Goal: Task Accomplishment & Management: Use online tool/utility

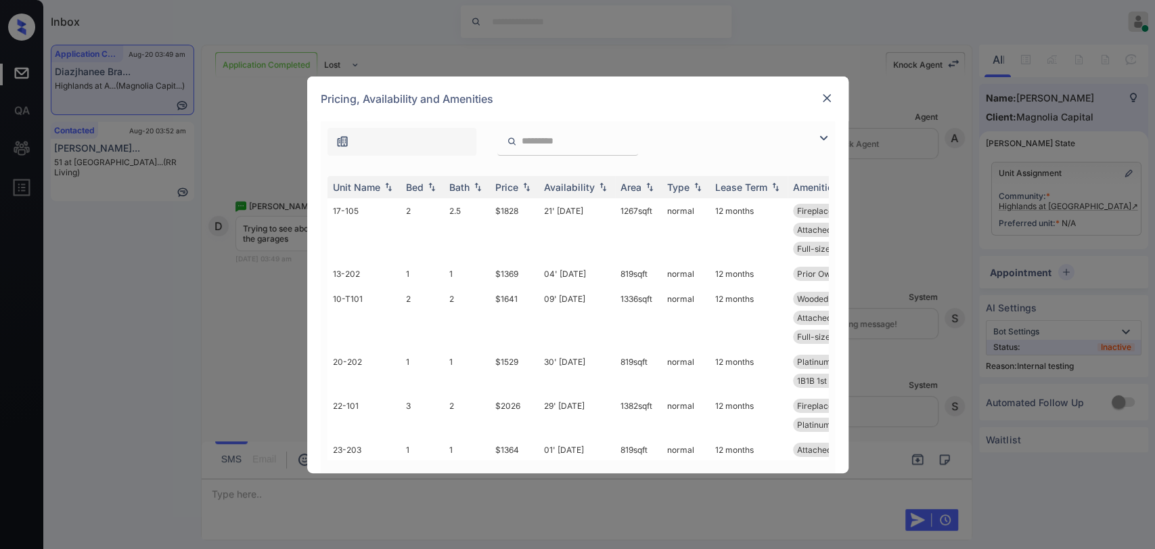
click at [824, 135] on img at bounding box center [823, 138] width 16 height 16
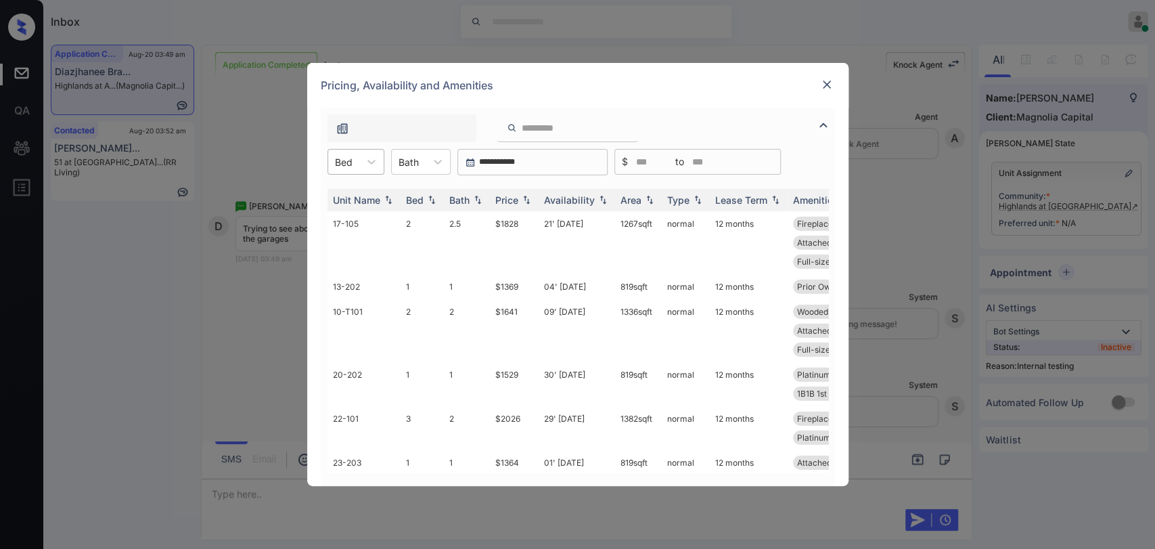
click at [341, 155] on div at bounding box center [344, 162] width 18 height 14
click at [343, 196] on div "1" at bounding box center [355, 195] width 57 height 24
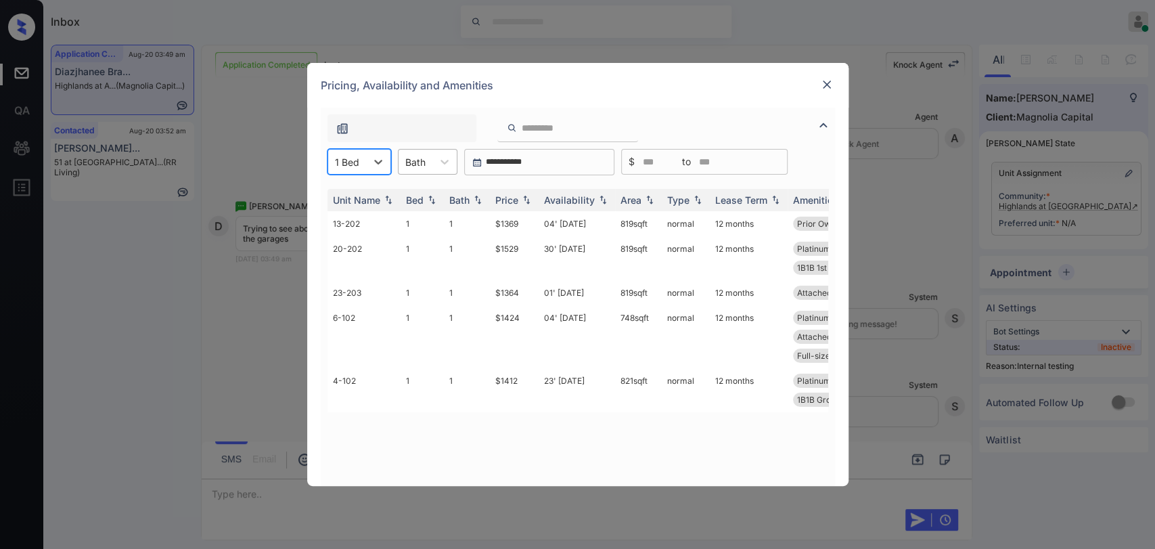
click at [445, 150] on div at bounding box center [444, 162] width 24 height 24
click at [417, 161] on div at bounding box center [415, 162] width 20 height 14
click at [424, 172] on div "Bath" at bounding box center [428, 162] width 60 height 26
click at [422, 195] on div "1" at bounding box center [428, 195] width 60 height 24
click at [514, 248] on td "$1529" at bounding box center [514, 258] width 49 height 44
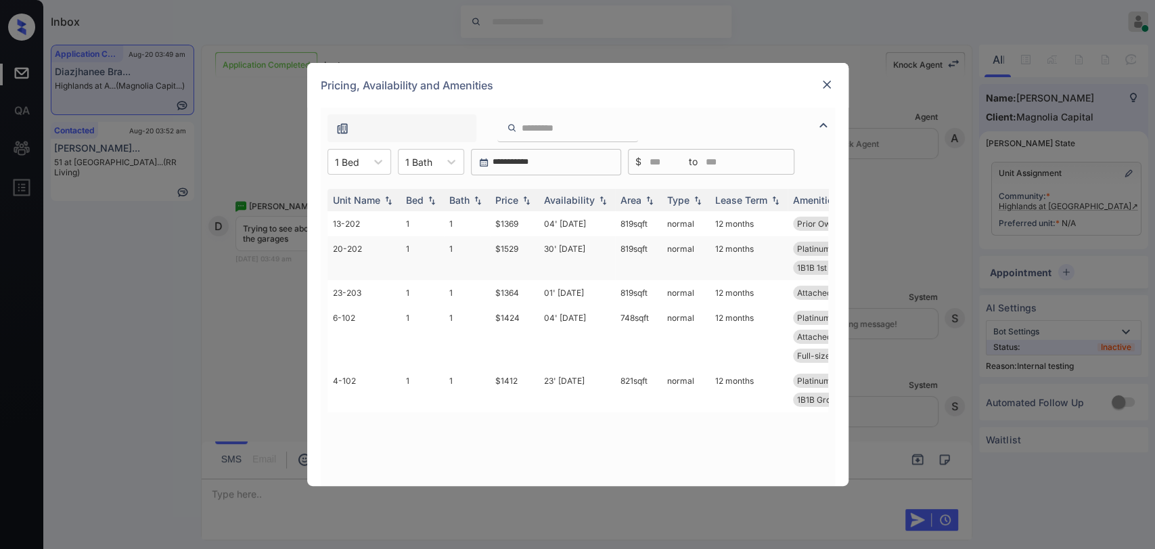
click at [514, 248] on td "$1529" at bounding box center [514, 258] width 49 height 44
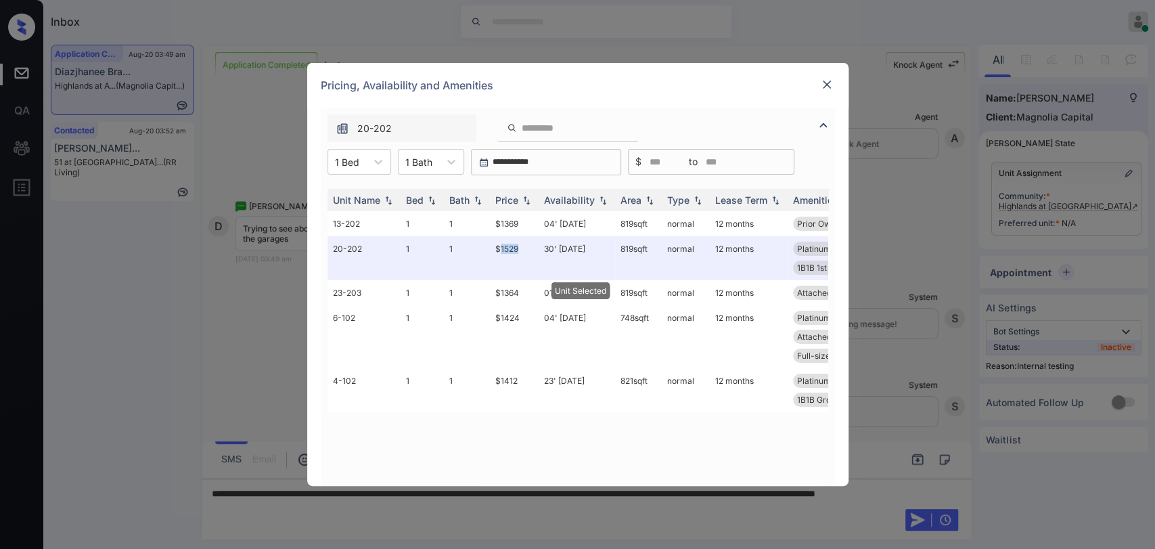
click at [823, 87] on img at bounding box center [827, 85] width 14 height 14
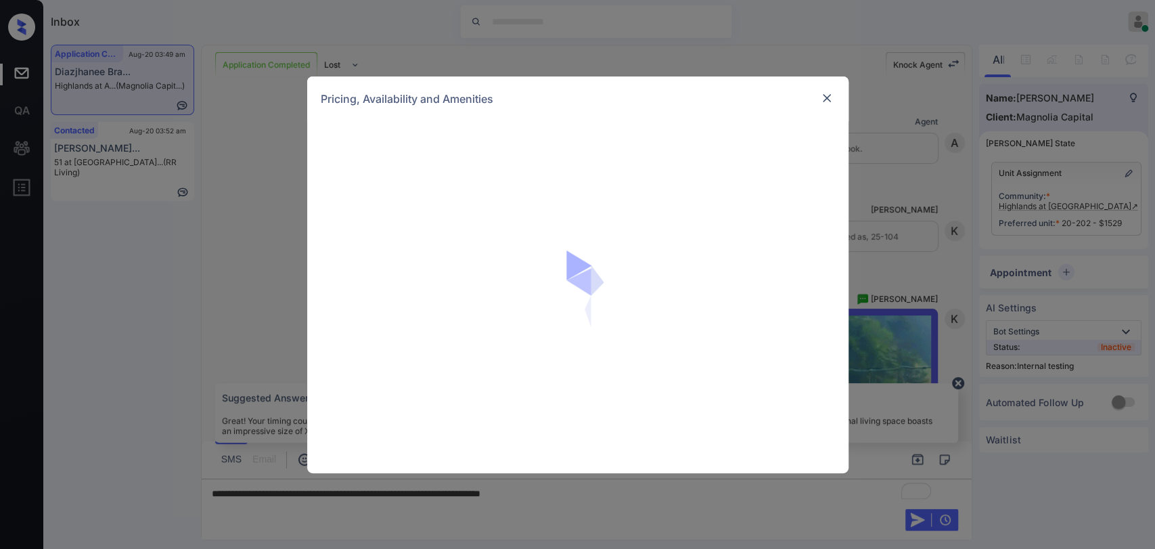
scroll to position [10327, 0]
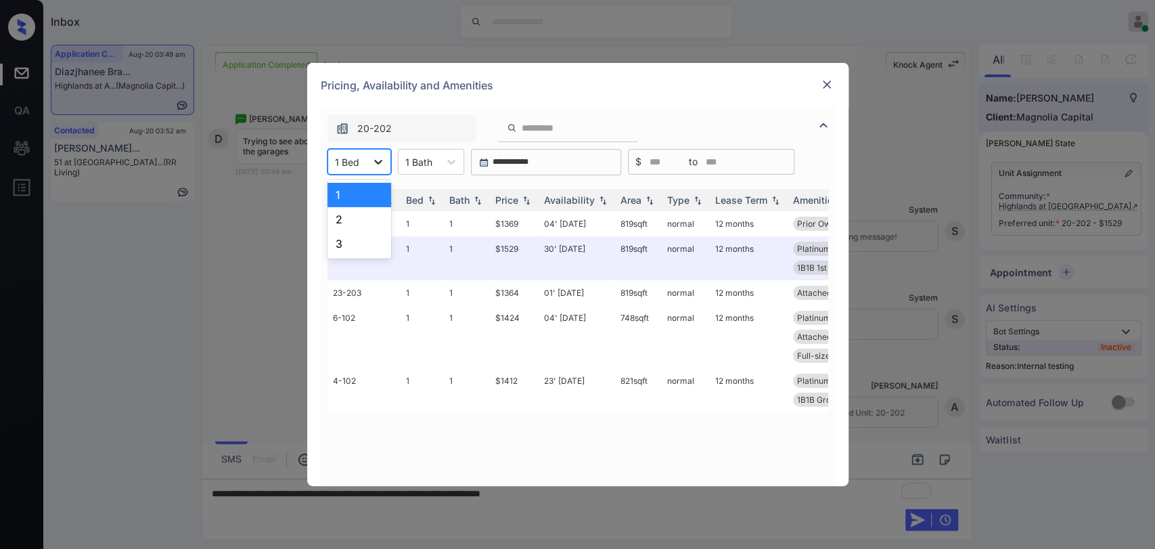
click at [367, 158] on div at bounding box center [378, 162] width 24 height 24
click at [341, 221] on div "2" at bounding box center [359, 219] width 64 height 24
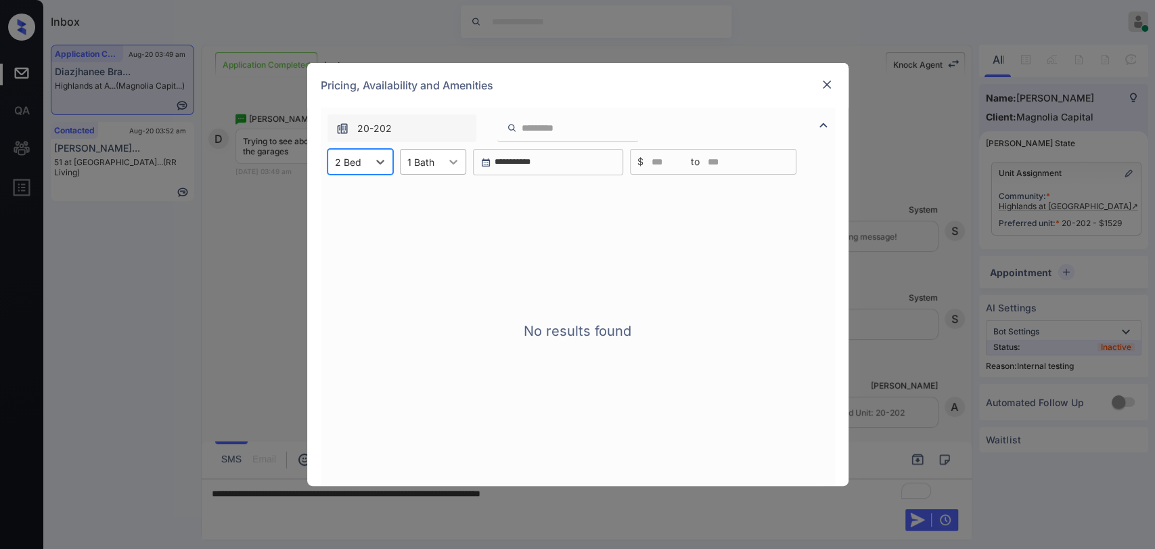
click at [448, 162] on icon at bounding box center [454, 162] width 14 height 14
click at [429, 225] on div "2" at bounding box center [433, 219] width 66 height 24
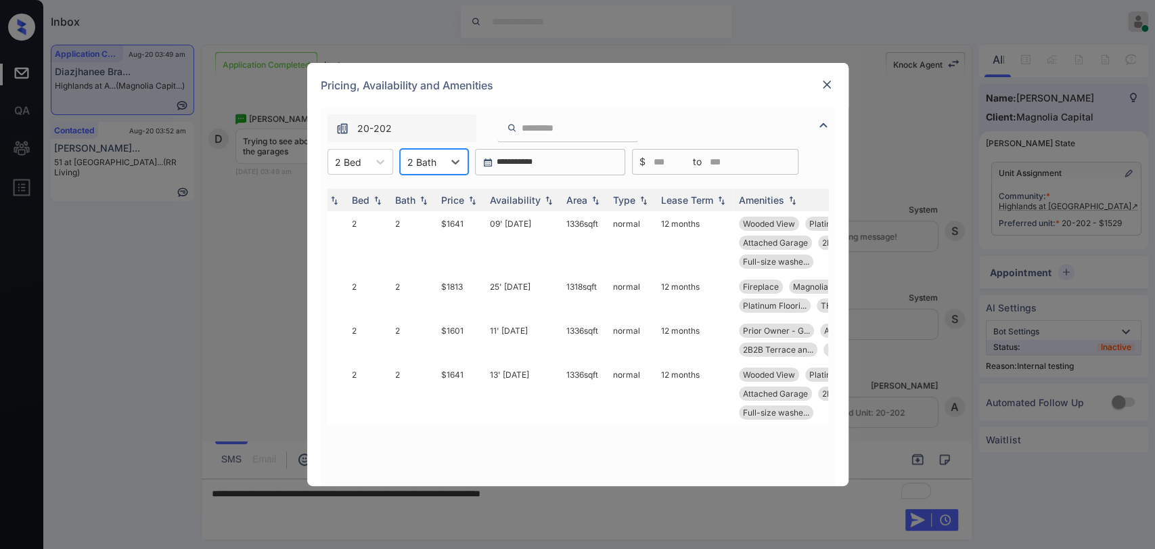
scroll to position [0, 61]
click at [821, 88] on img at bounding box center [827, 85] width 14 height 14
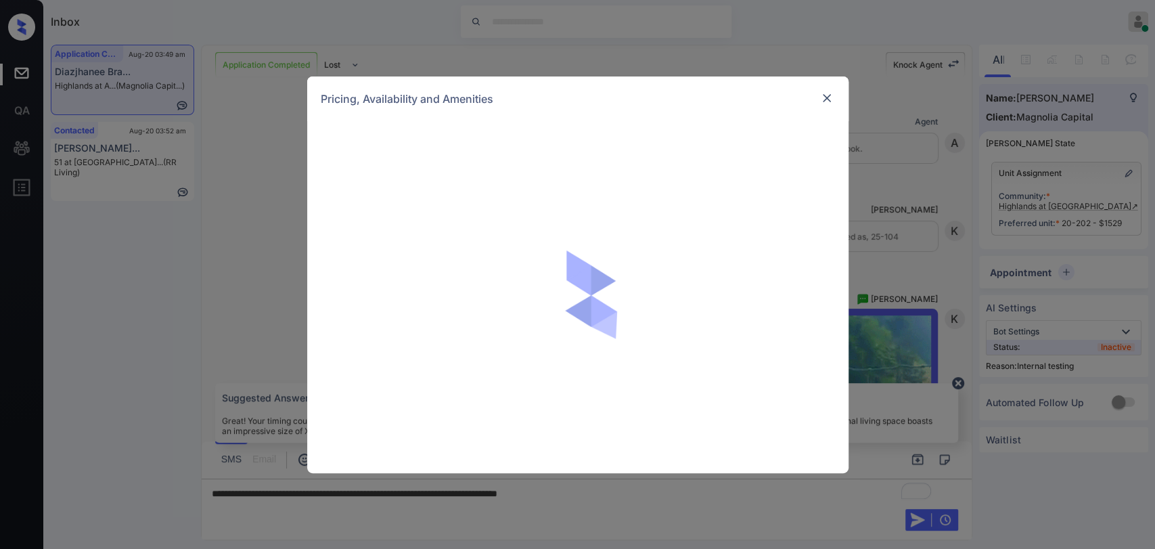
scroll to position [10327, 0]
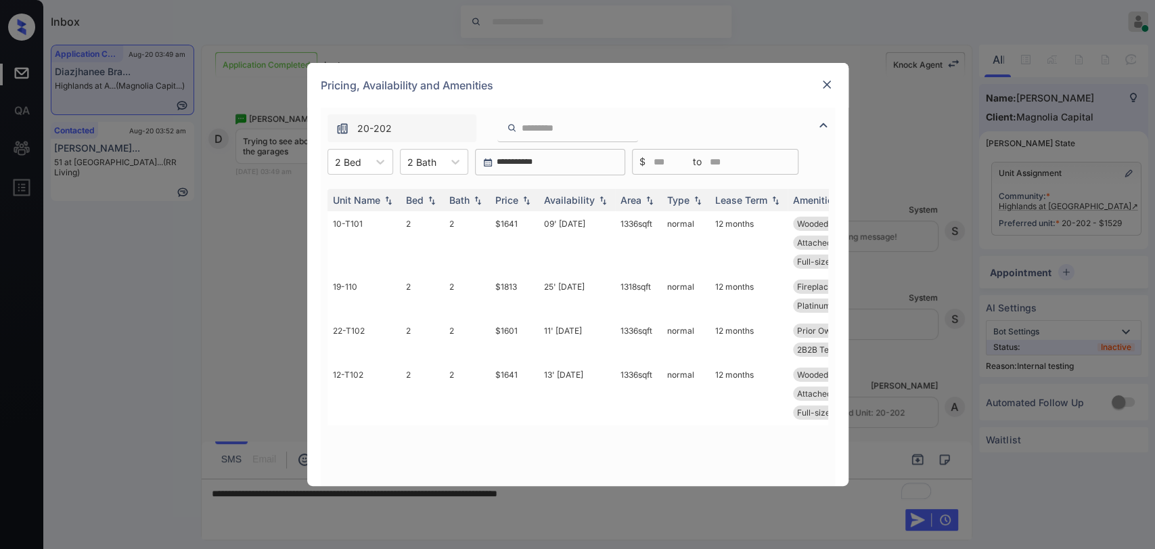
click at [826, 97] on div "Pricing, Availability and Amenities" at bounding box center [577, 85] width 541 height 45
click at [823, 81] on img at bounding box center [827, 85] width 14 height 14
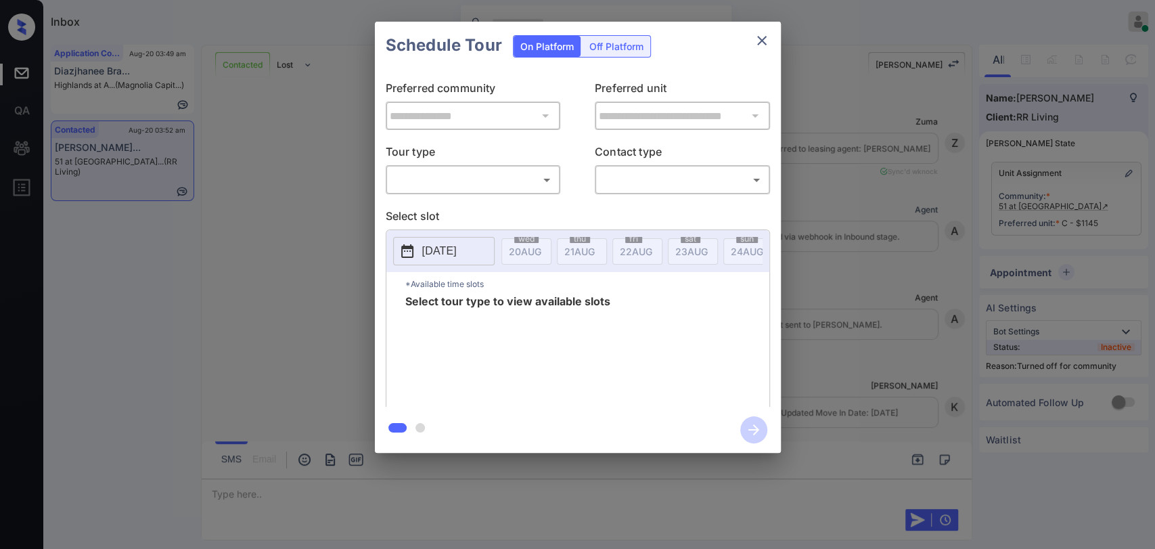
scroll to position [1892, 0]
click at [491, 185] on body "Inbox Ajaya G Online Set yourself offline Set yourself on break Profile Switch …" at bounding box center [577, 274] width 1155 height 549
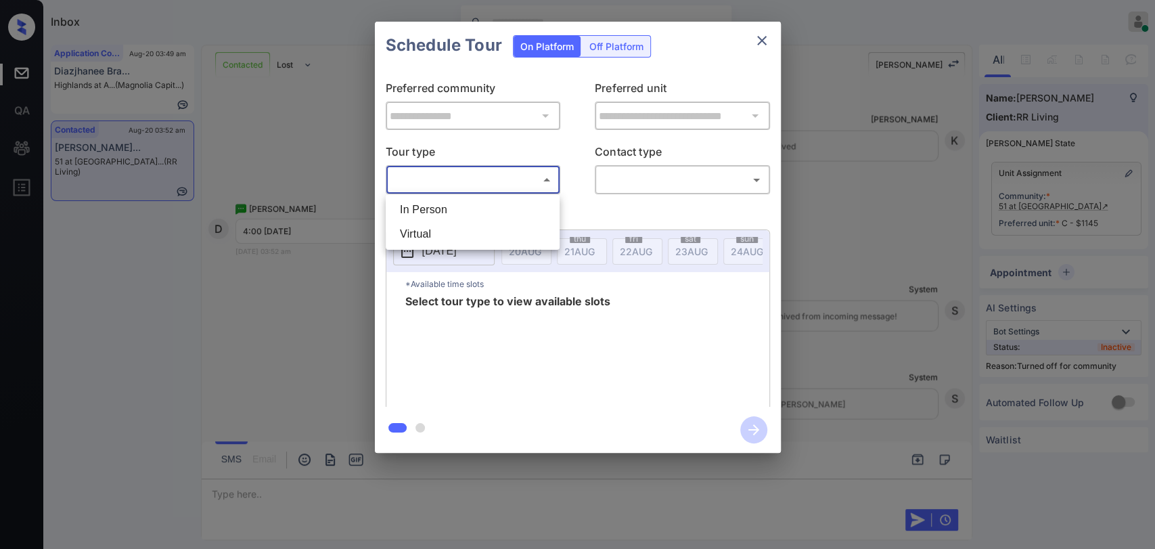
click at [489, 202] on li "In Person" at bounding box center [472, 210] width 167 height 24
type input "********"
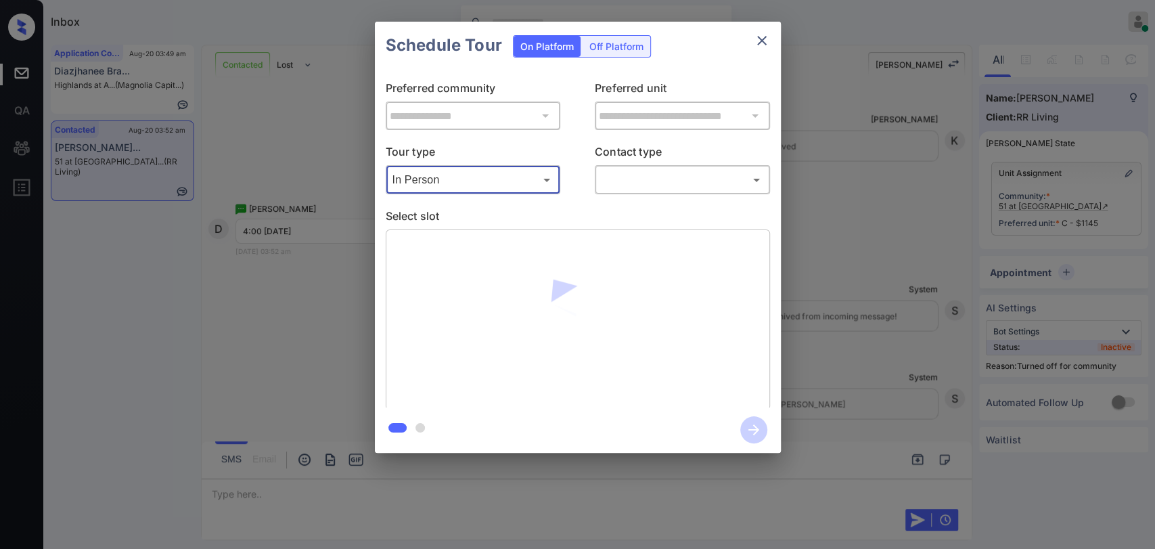
click at [603, 175] on body "Inbox Ajaya G Online Set yourself offline Set yourself on break Profile Switch …" at bounding box center [577, 274] width 1155 height 549
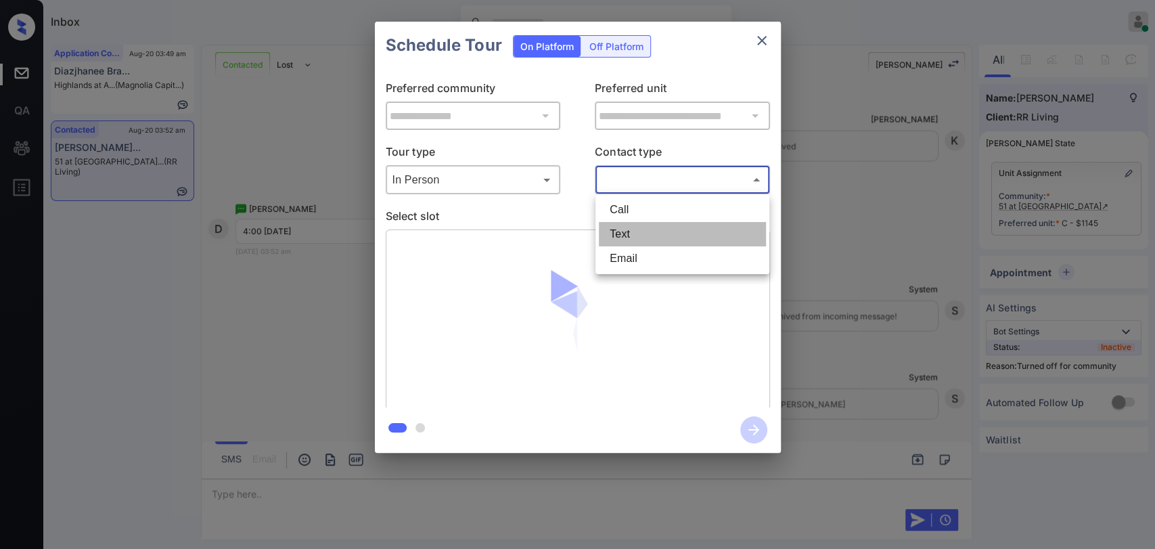
click at [624, 234] on li "Text" at bounding box center [682, 234] width 167 height 24
type input "****"
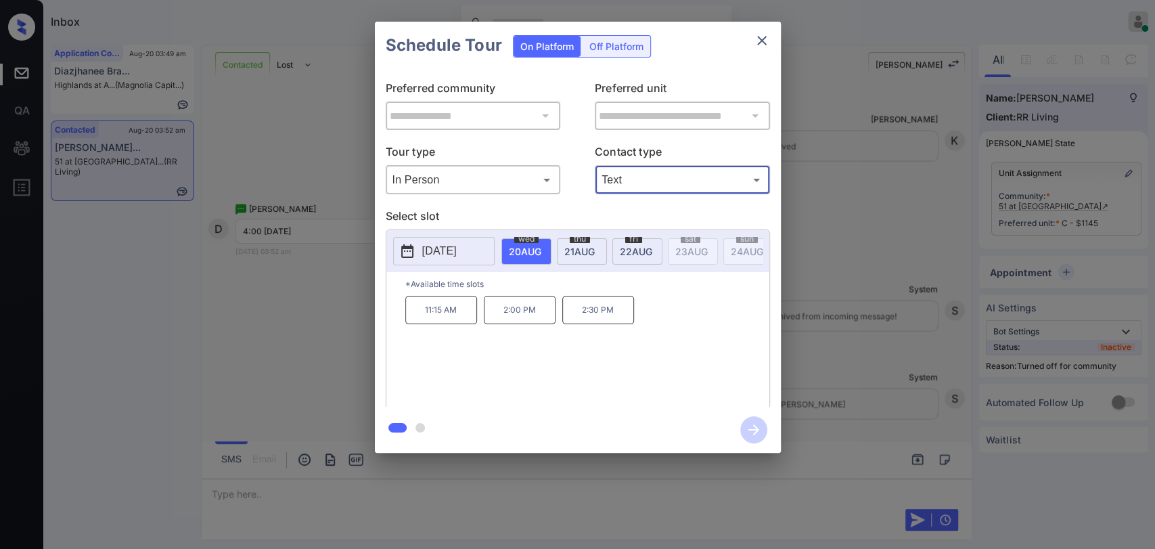
click at [882, 360] on div "**********" at bounding box center [577, 237] width 1155 height 474
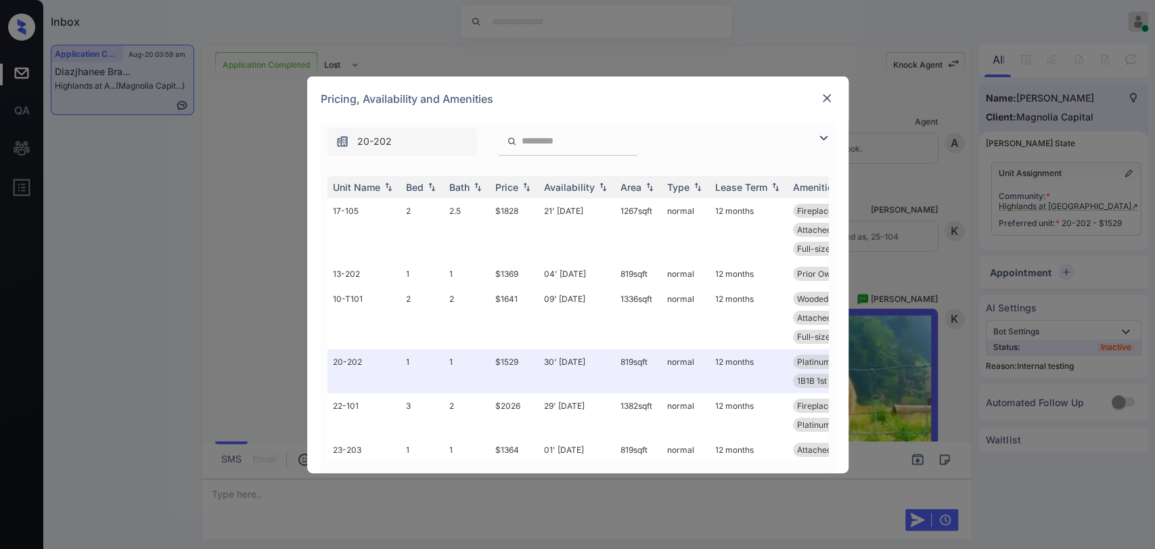
scroll to position [10851, 0]
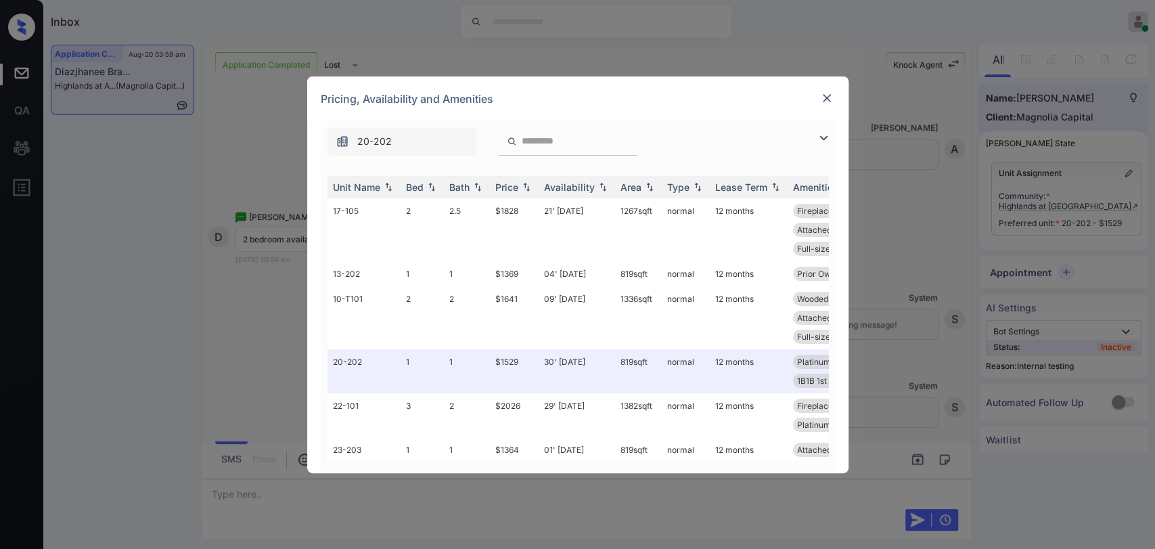
click at [827, 133] on img at bounding box center [823, 138] width 16 height 16
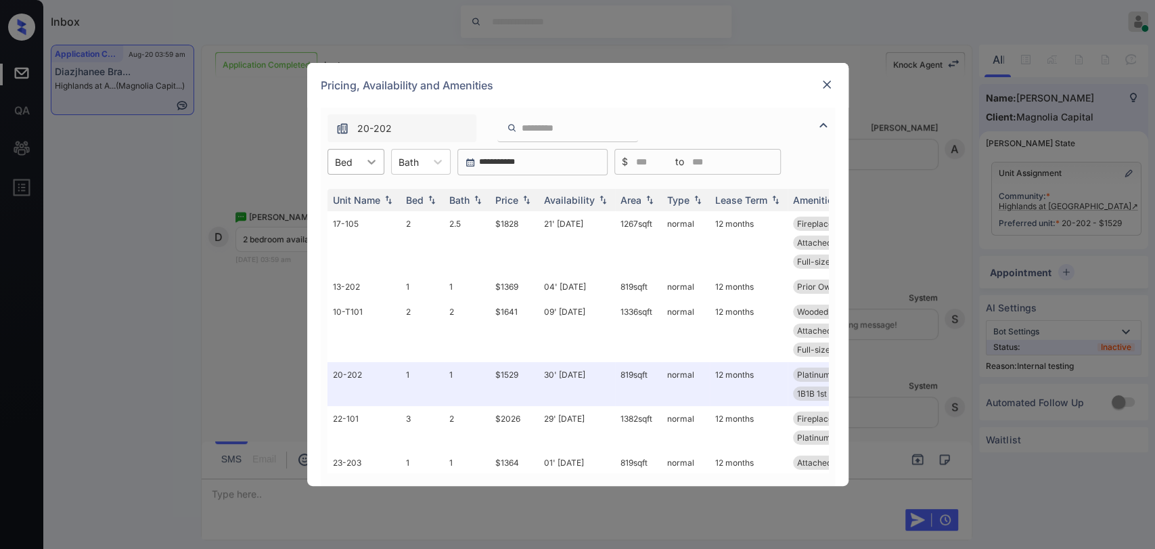
click at [369, 170] on div at bounding box center [371, 162] width 24 height 24
click at [345, 215] on div "2" at bounding box center [355, 219] width 57 height 24
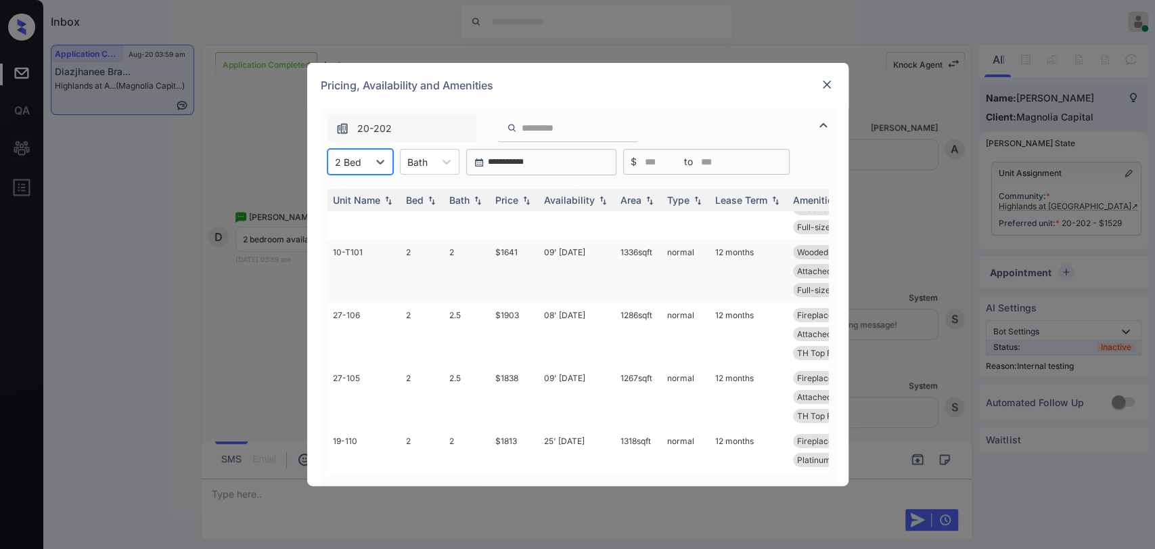
scroll to position [0, 0]
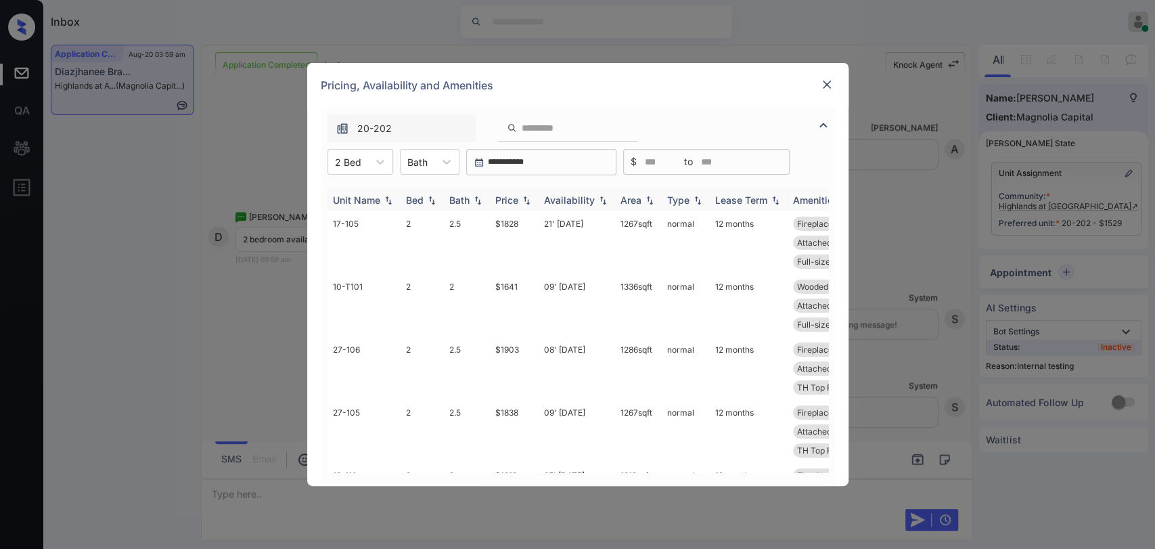
click at [546, 196] on div "Availability" at bounding box center [569, 200] width 51 height 12
click at [547, 196] on div "Availability" at bounding box center [569, 200] width 51 height 12
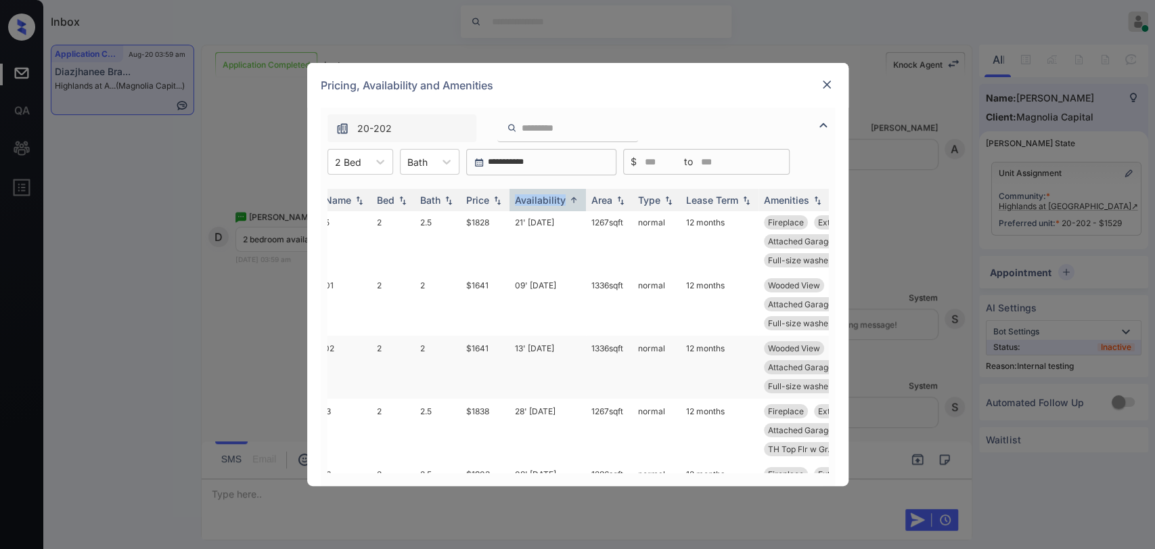
scroll to position [150, 29]
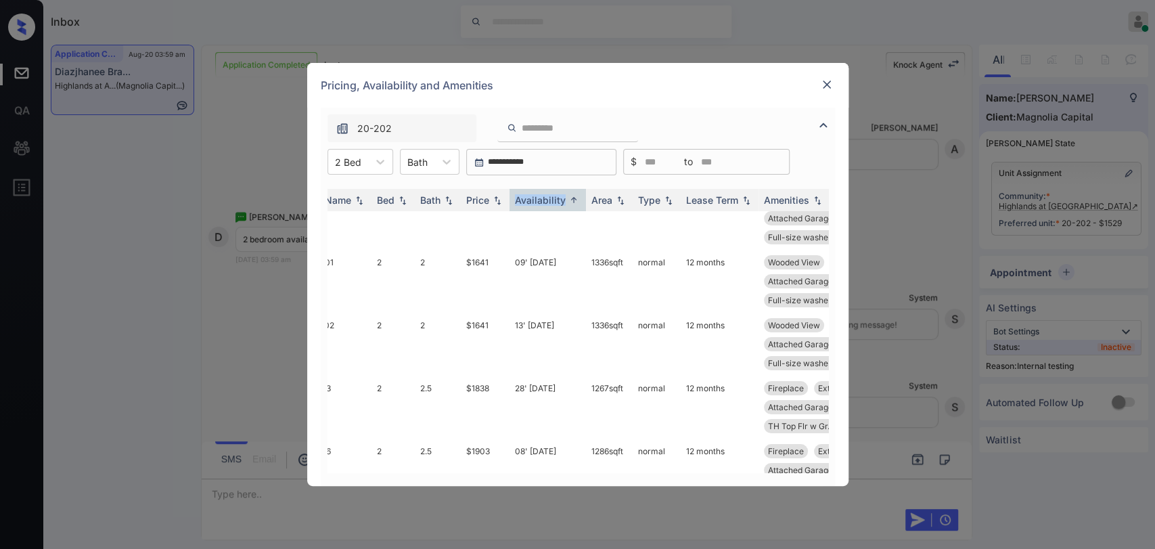
click at [826, 78] on img at bounding box center [827, 85] width 14 height 14
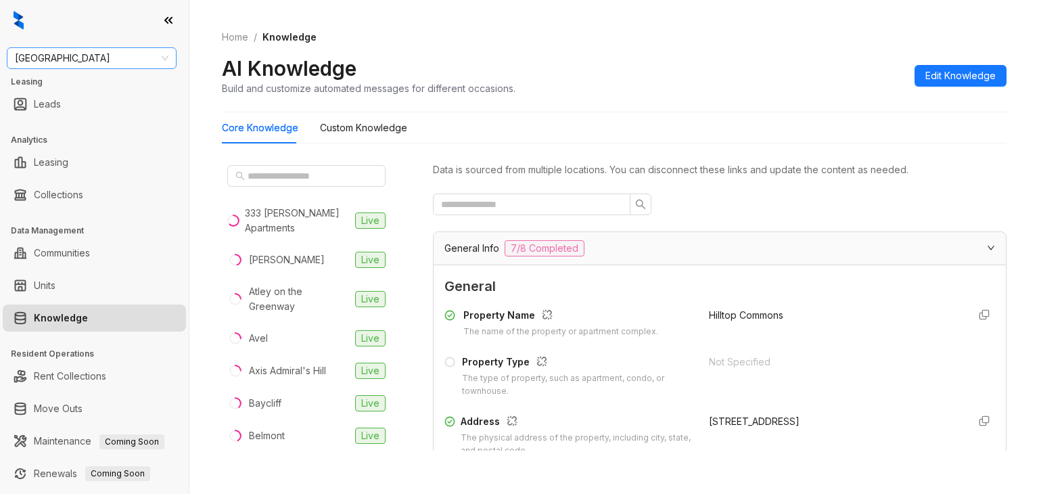
click at [64, 55] on span "[GEOGRAPHIC_DATA]" at bounding box center [92, 58] width 154 height 20
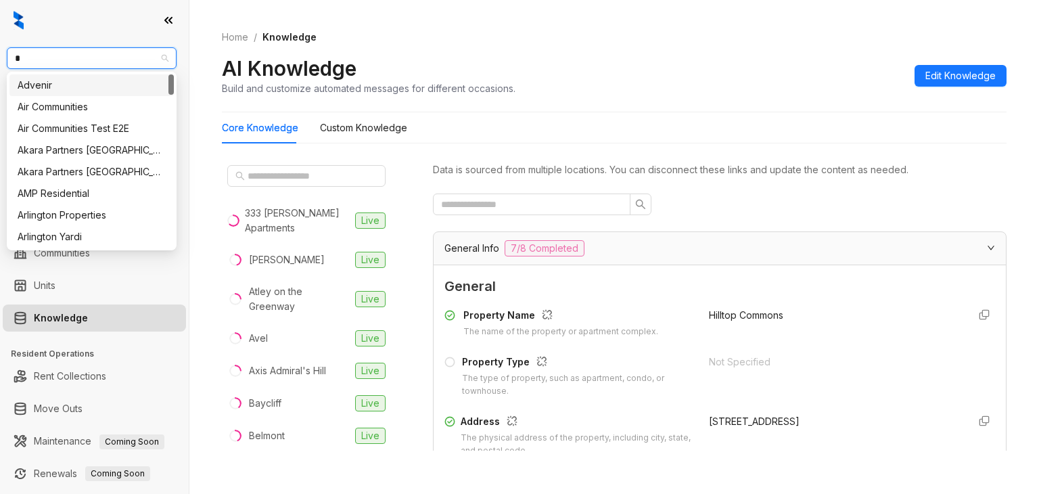
type input "**"
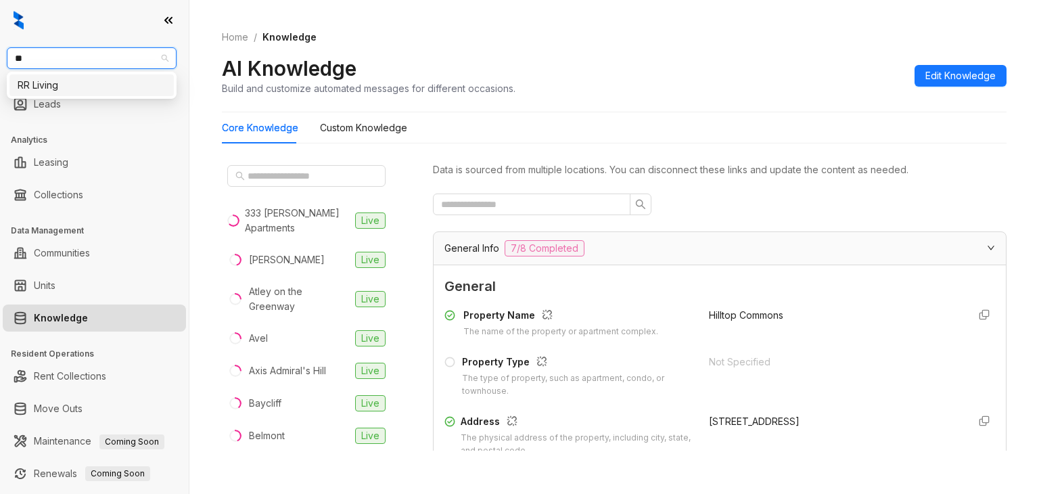
click at [64, 83] on div "RR Living" at bounding box center [92, 85] width 148 height 15
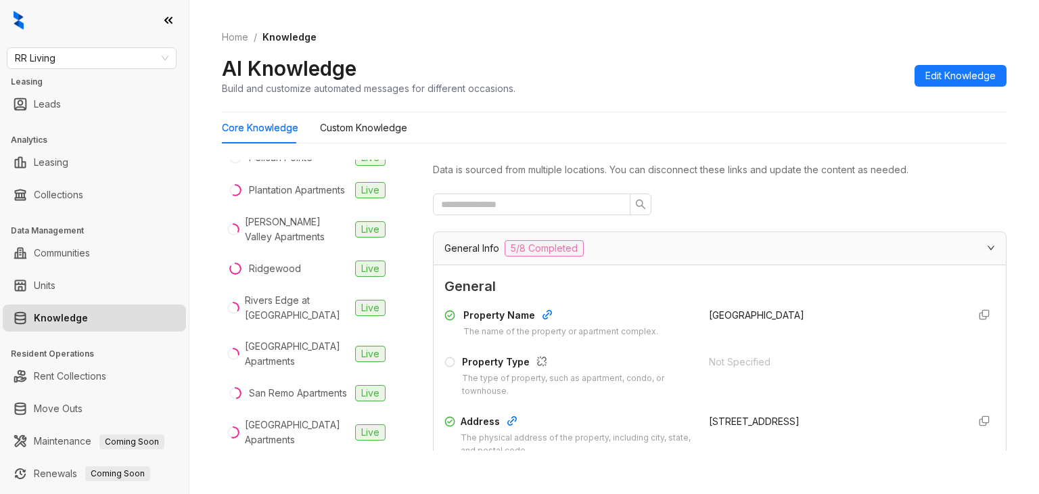
scroll to position [880, 0]
click at [291, 292] on div "Rivers Edge at Carolina Stadium" at bounding box center [297, 307] width 105 height 30
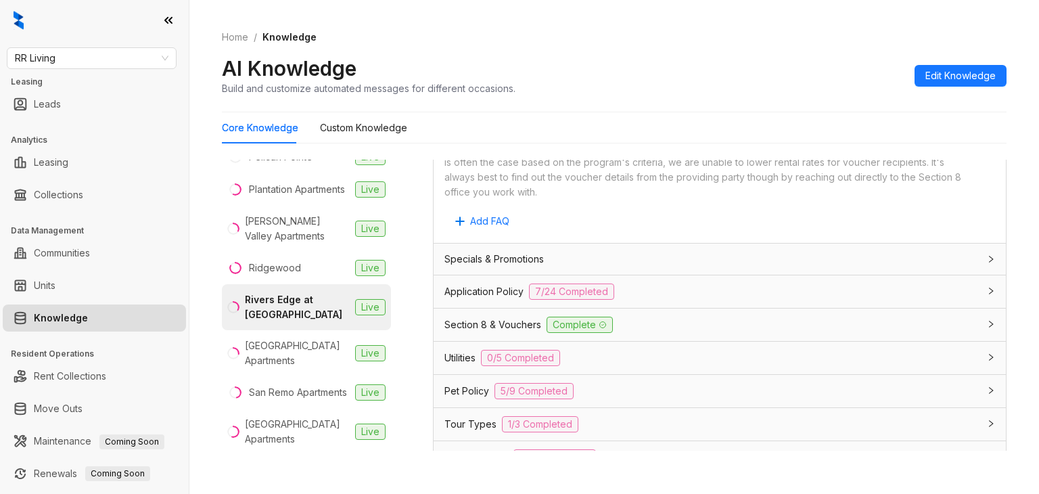
scroll to position [947, 0]
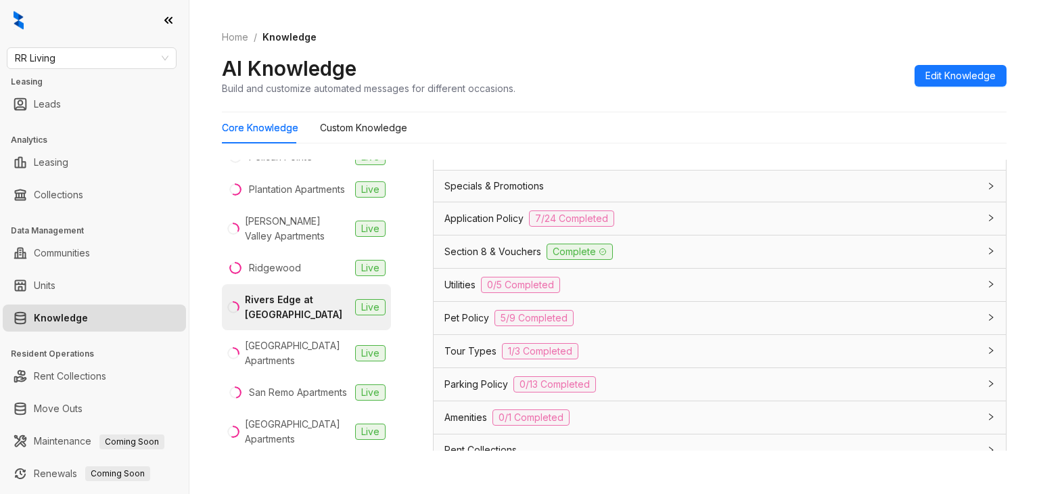
click at [449, 281] on span "Utilities" at bounding box center [460, 284] width 31 height 15
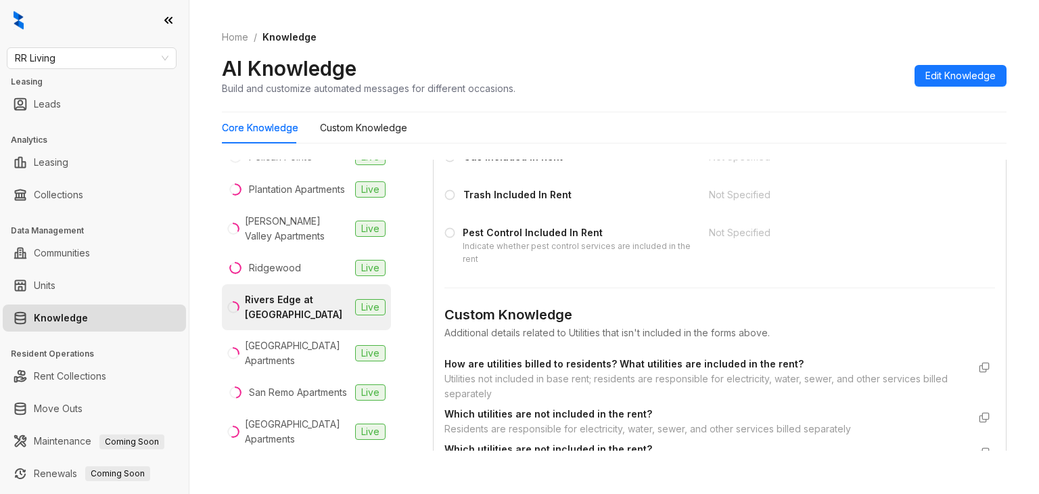
scroll to position [1285, 0]
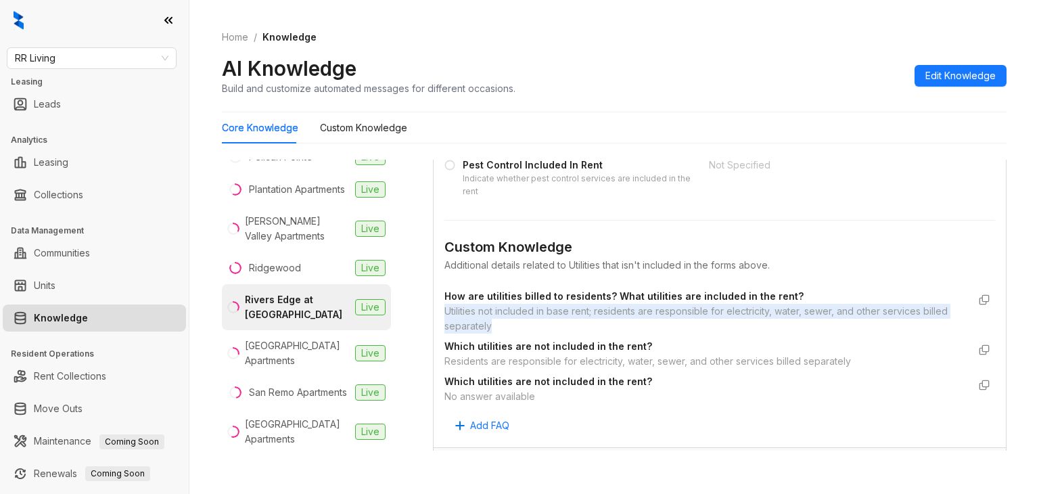
drag, startPoint x: 534, startPoint y: 337, endPoint x: 443, endPoint y: 322, distance: 91.9
click at [443, 322] on div "General Electricity Included In Rent Not Specified Water Included In Rent Not S…" at bounding box center [720, 205] width 572 height 484
copy div "Utilities not included in base rent; residents are responsible for electricity,…"
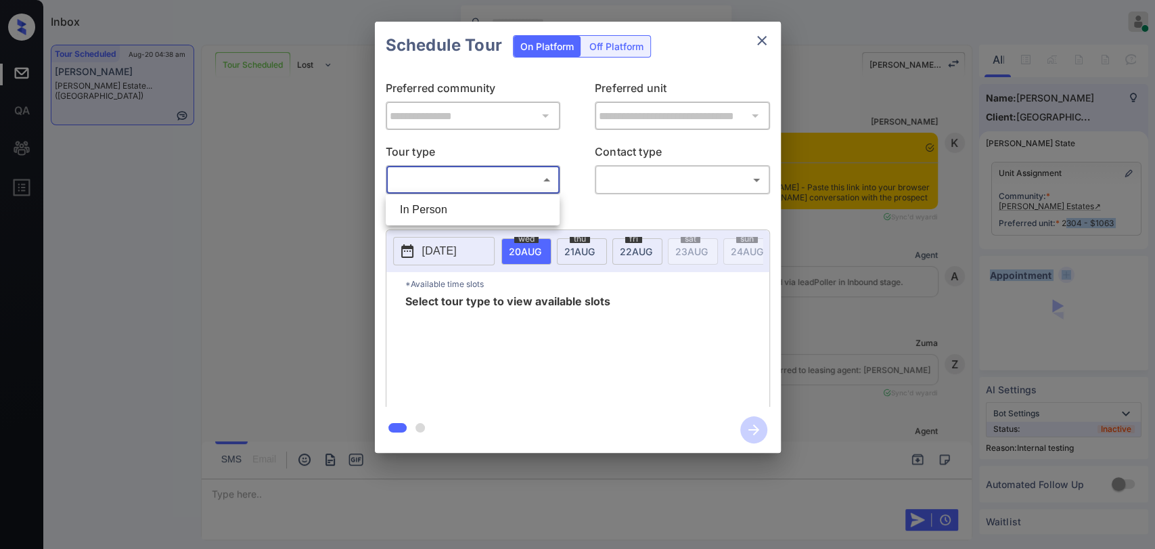
scroll to position [3919, 0]
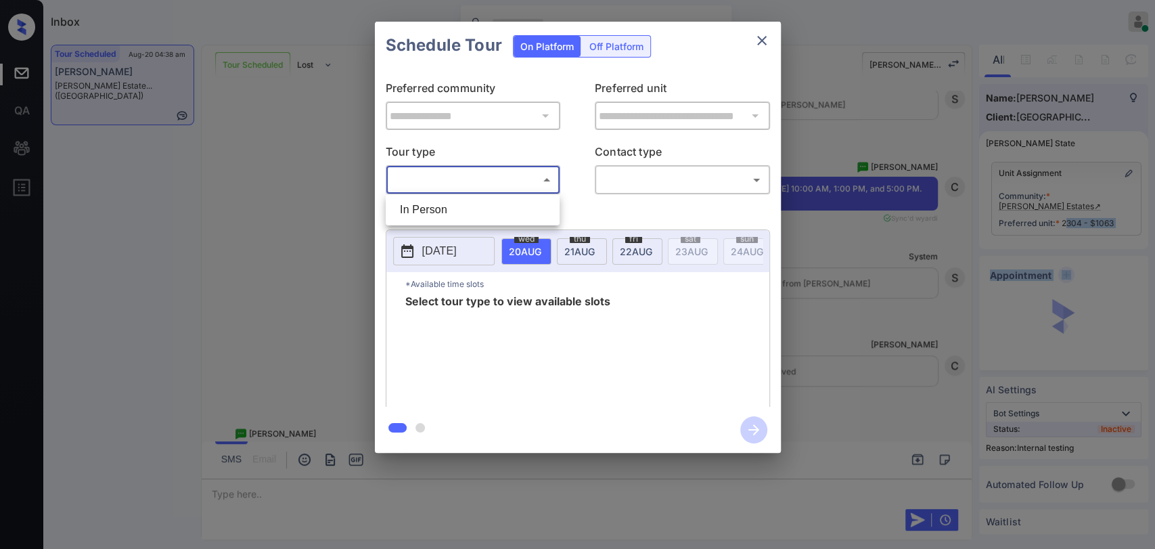
click at [522, 212] on li "In Person" at bounding box center [472, 210] width 167 height 24
type input "********"
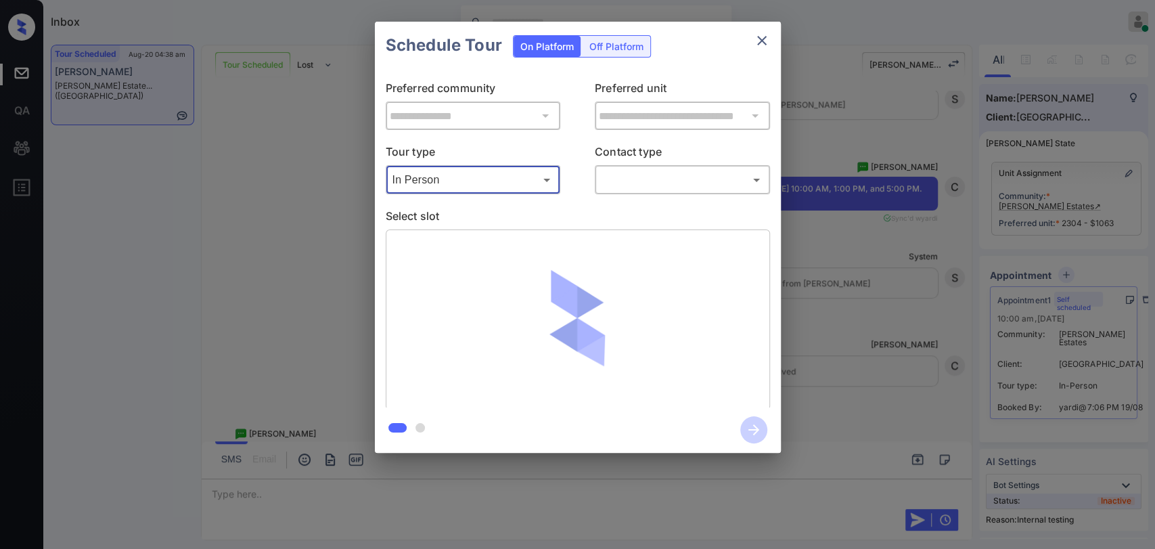
click at [646, 185] on div at bounding box center [577, 274] width 1155 height 549
click at [633, 179] on body "Inbox [PERSON_NAME] G Online Set yourself offline Set yourself on break Profile…" at bounding box center [577, 274] width 1155 height 549
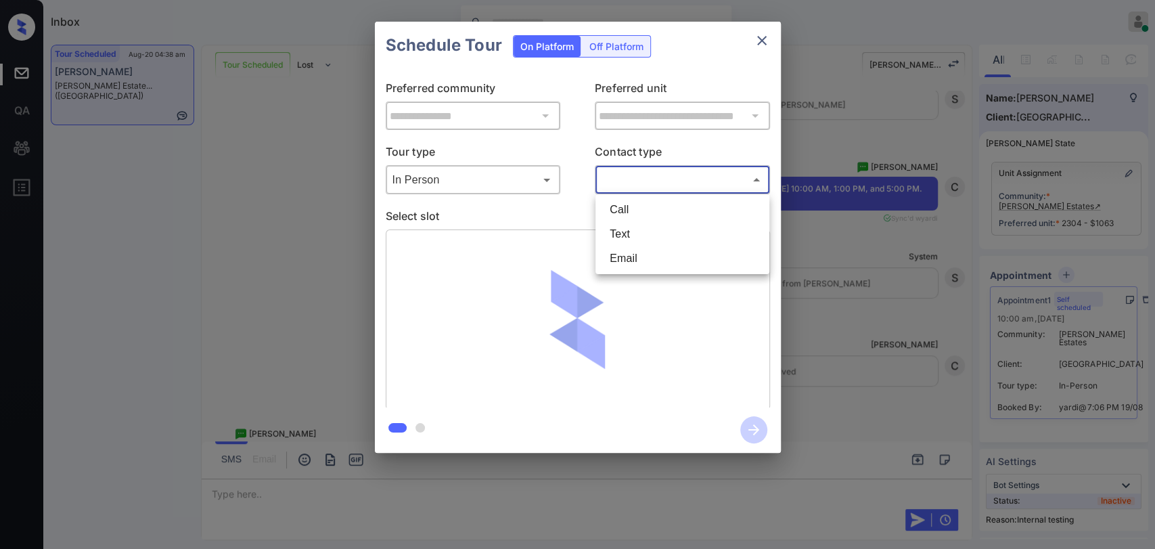
click at [632, 227] on li "Text" at bounding box center [682, 234] width 167 height 24
type input "****"
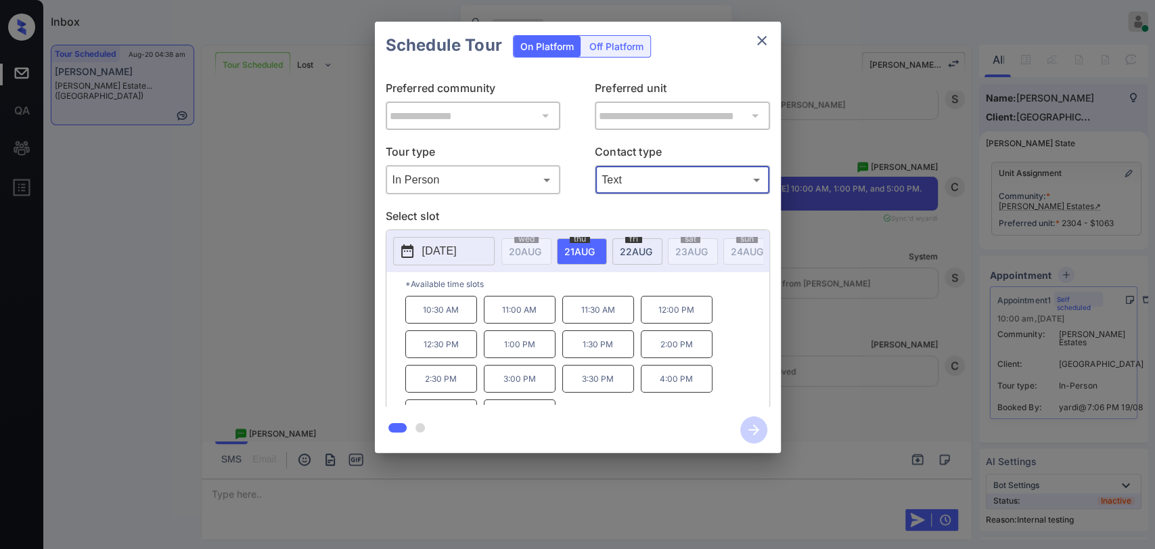
click at [830, 227] on div "**********" at bounding box center [577, 237] width 1155 height 474
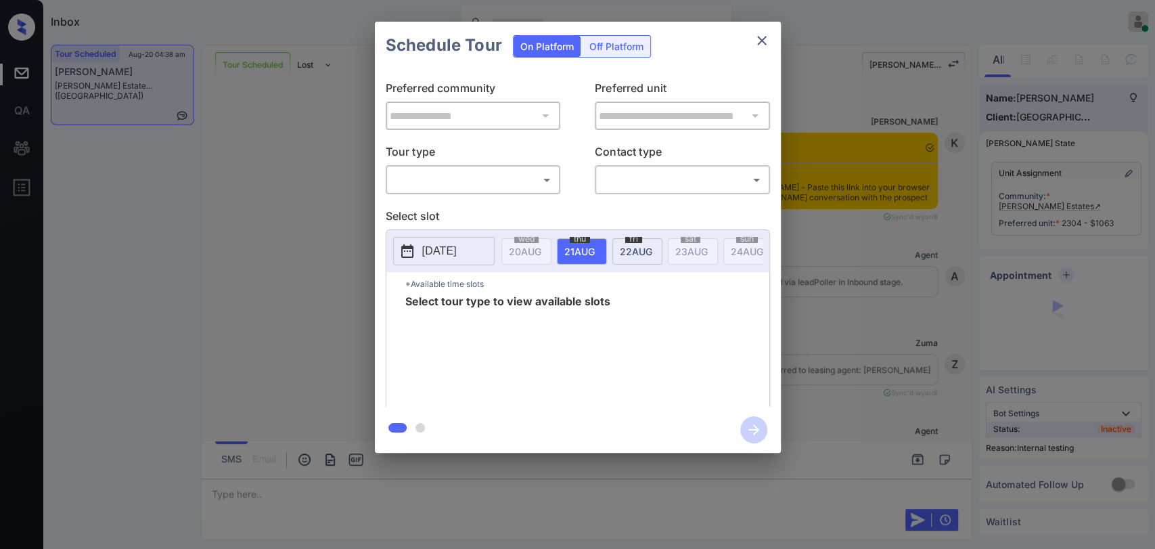
click at [504, 184] on body "Inbox Ajaya G Online Set yourself offline Set yourself on break Profile Switch …" at bounding box center [577, 274] width 1155 height 549
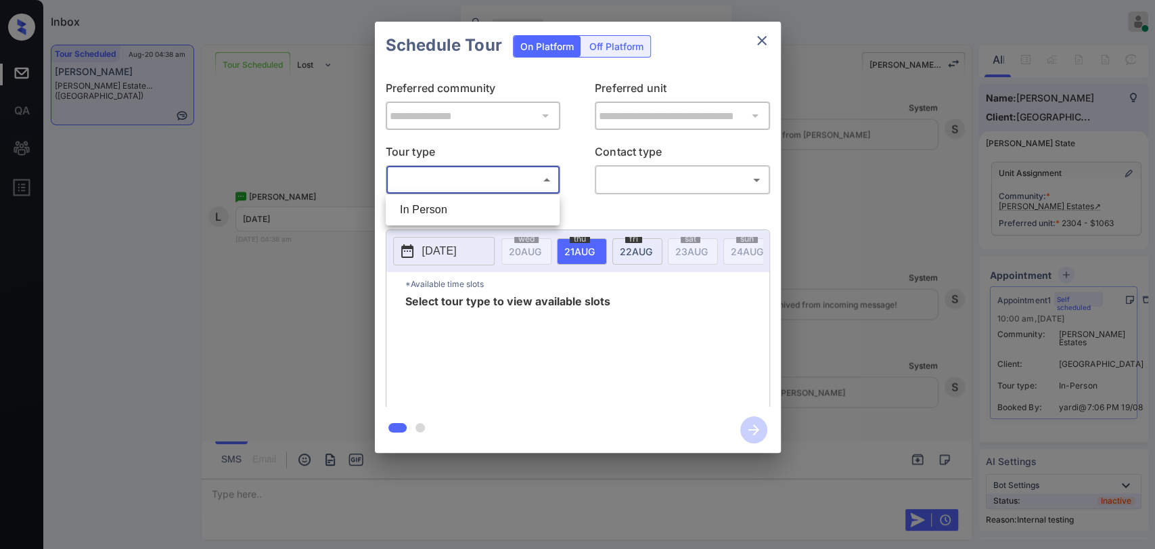
click at [488, 198] on li "In Person" at bounding box center [472, 210] width 167 height 24
type input "********"
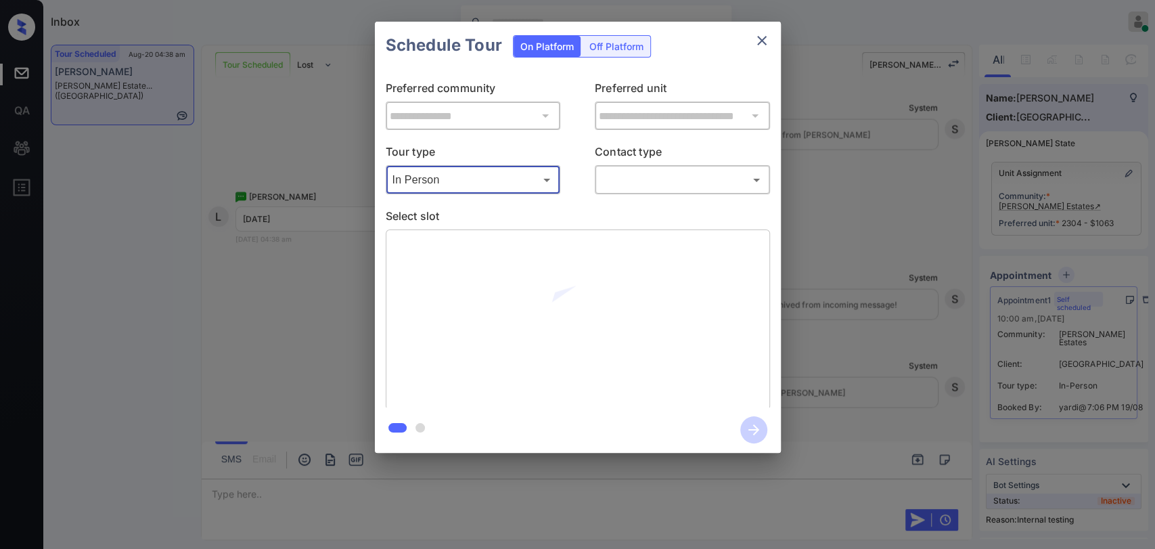
click at [622, 189] on body "Inbox Ajaya G Online Set yourself offline Set yourself on break Profile Switch …" at bounding box center [577, 274] width 1155 height 549
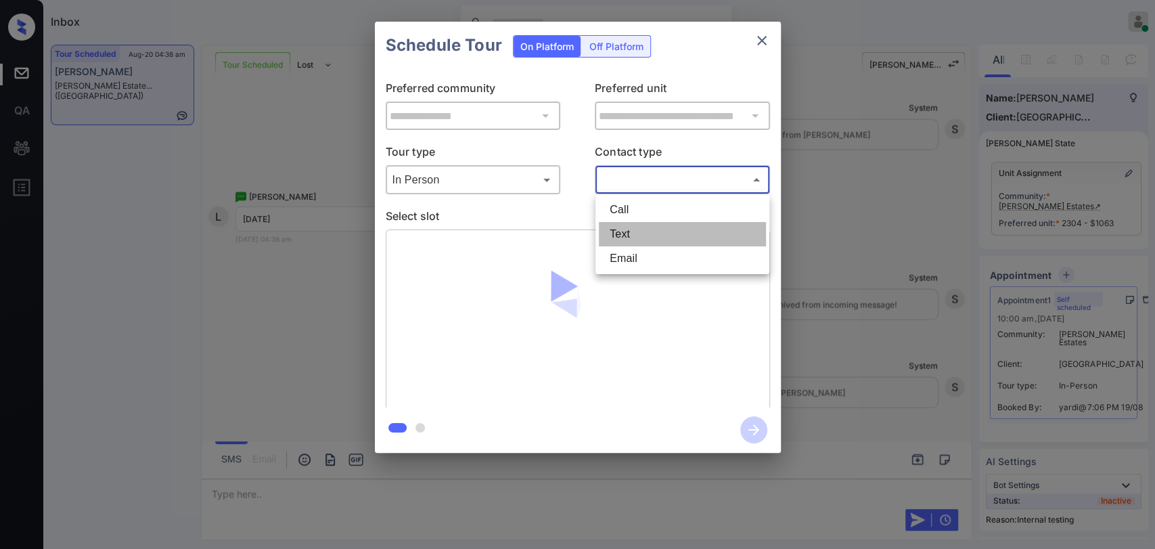
click at [622, 233] on li "Text" at bounding box center [682, 234] width 167 height 24
type input "****"
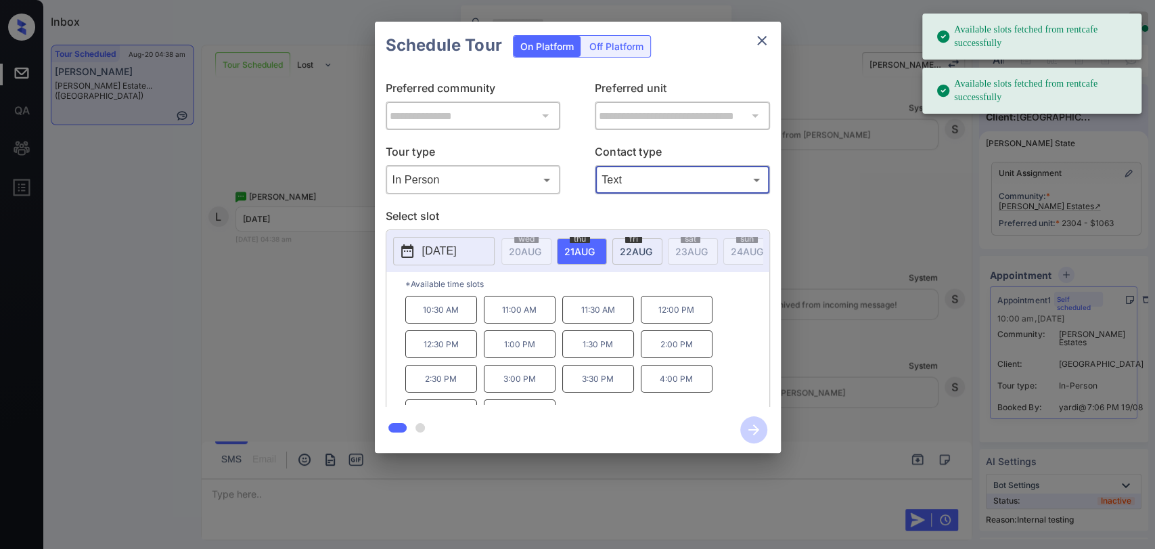
click at [873, 254] on div "**********" at bounding box center [577, 237] width 1155 height 474
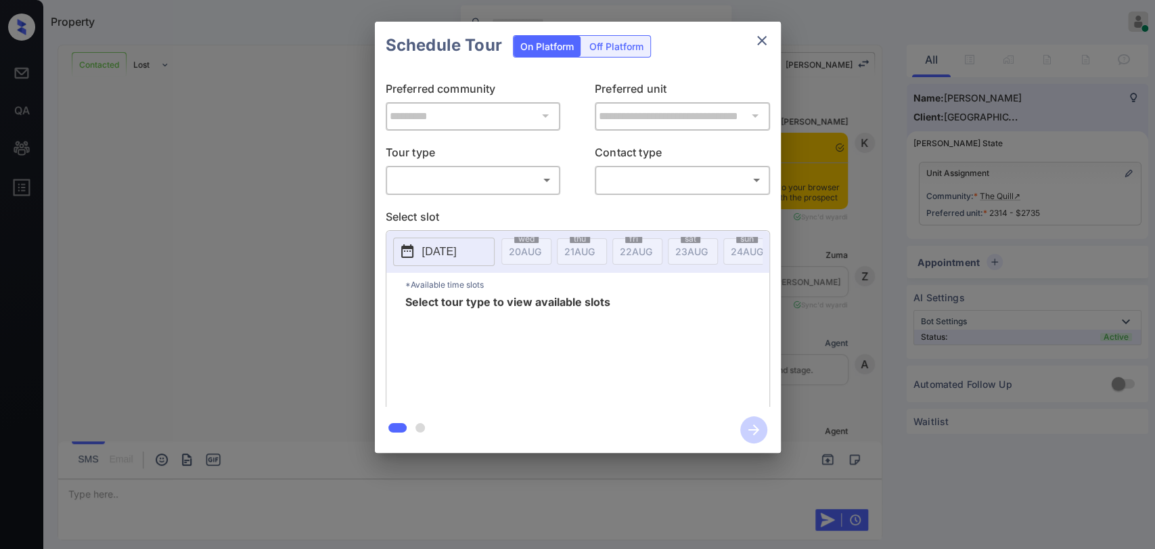
scroll to position [1643, 0]
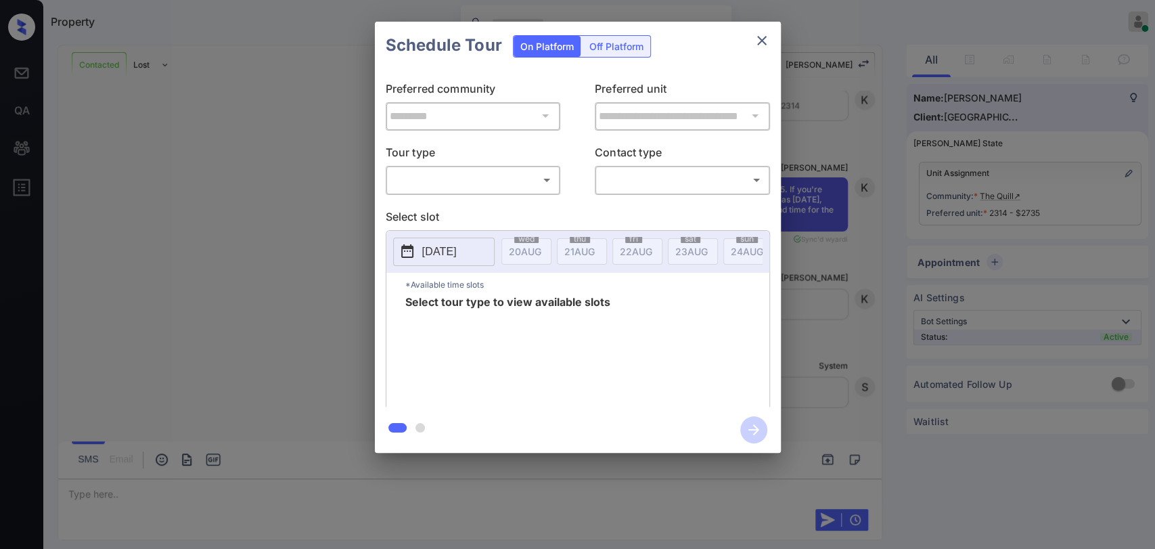
click at [496, 188] on body "Property Ajaya G Online Set yourself offline Set yourself on break Profile Swit…" at bounding box center [577, 274] width 1155 height 549
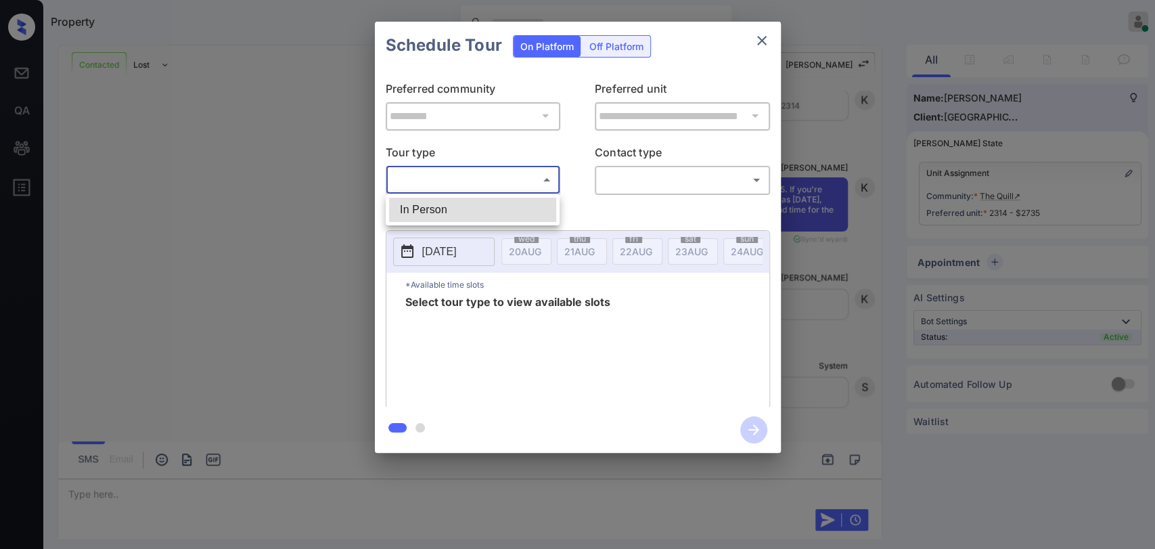
click at [476, 207] on li "In Person" at bounding box center [472, 210] width 167 height 24
type input "********"
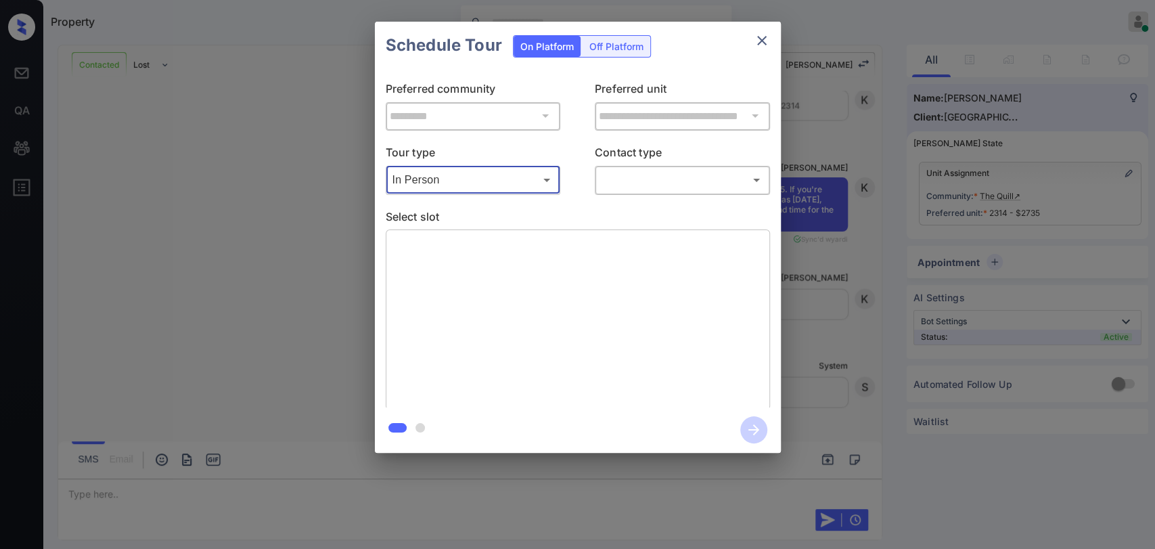
click at [627, 184] on body "Property Ajaya G Online Set yourself offline Set yourself on break Profile Swit…" at bounding box center [577, 274] width 1155 height 549
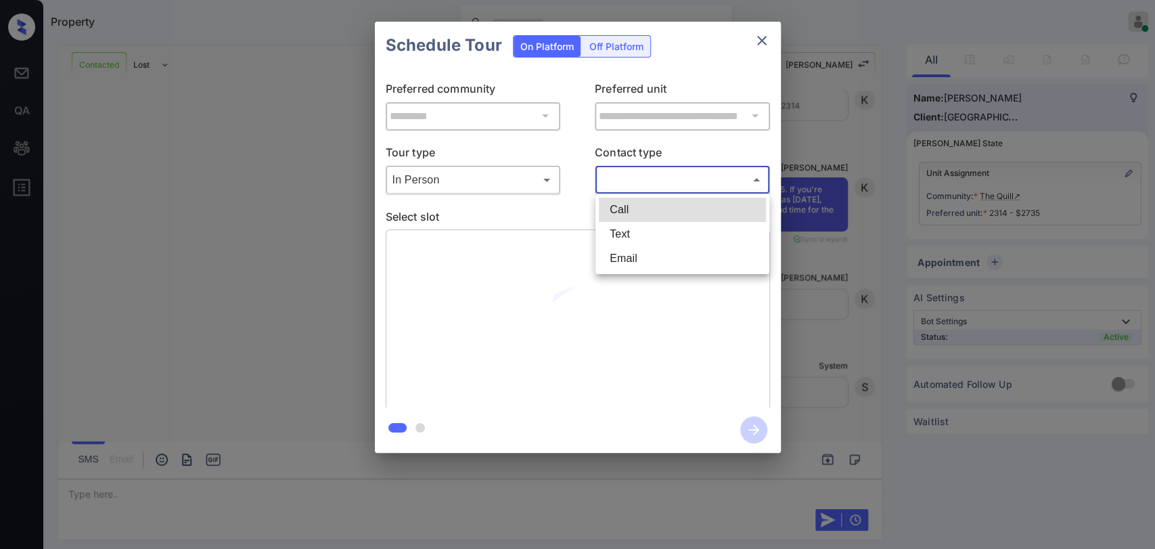
click at [627, 231] on li "Text" at bounding box center [682, 234] width 167 height 24
type input "****"
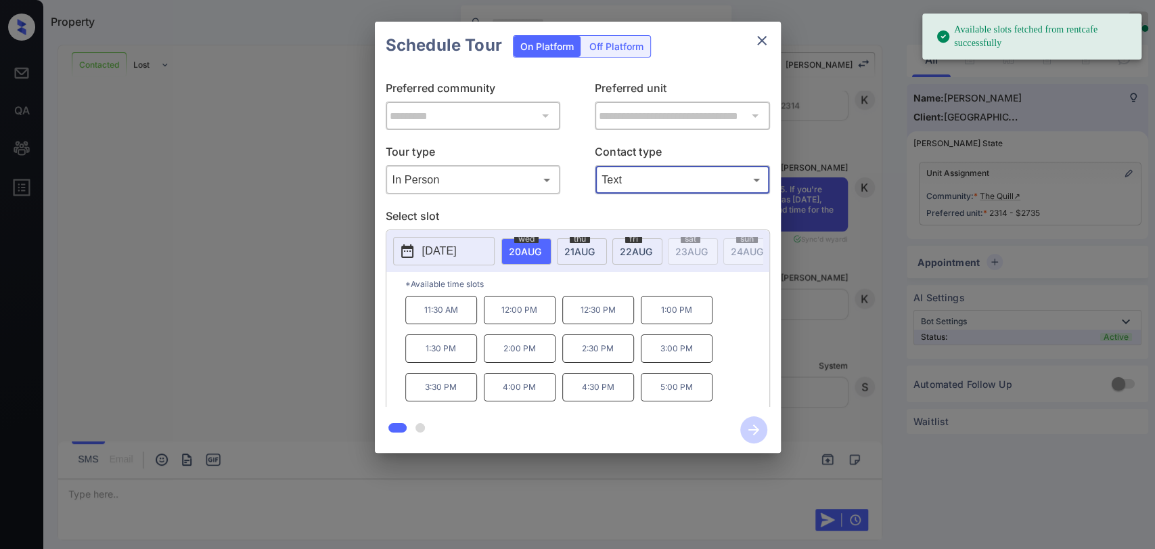
click at [266, 279] on div "**********" at bounding box center [577, 237] width 1155 height 474
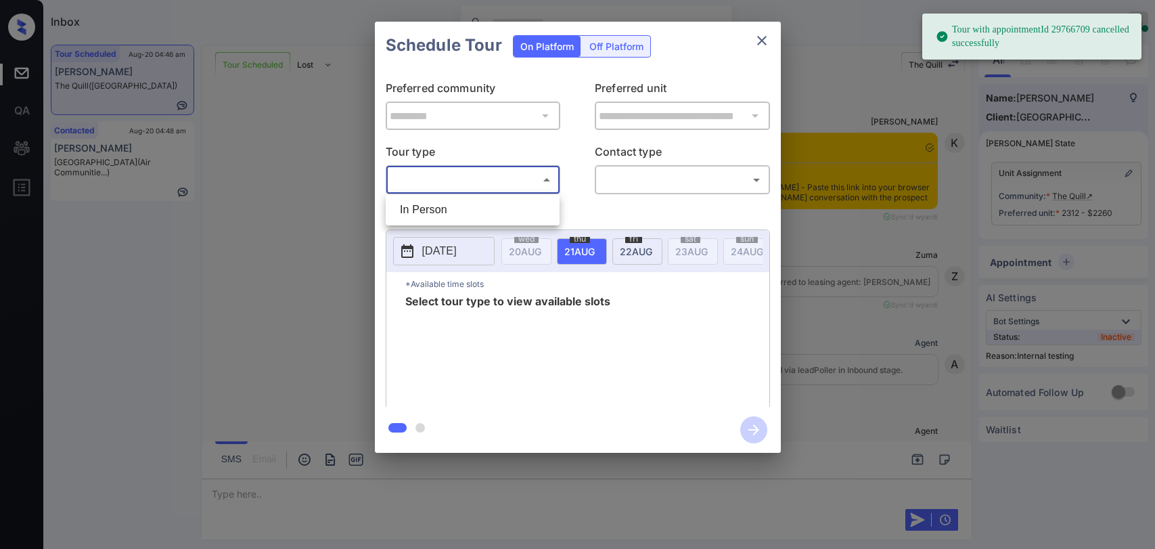
click at [490, 177] on body "Tour with appointmentId 29766709 cancelled successfully Inbox [PERSON_NAME] G O…" at bounding box center [577, 274] width 1155 height 549
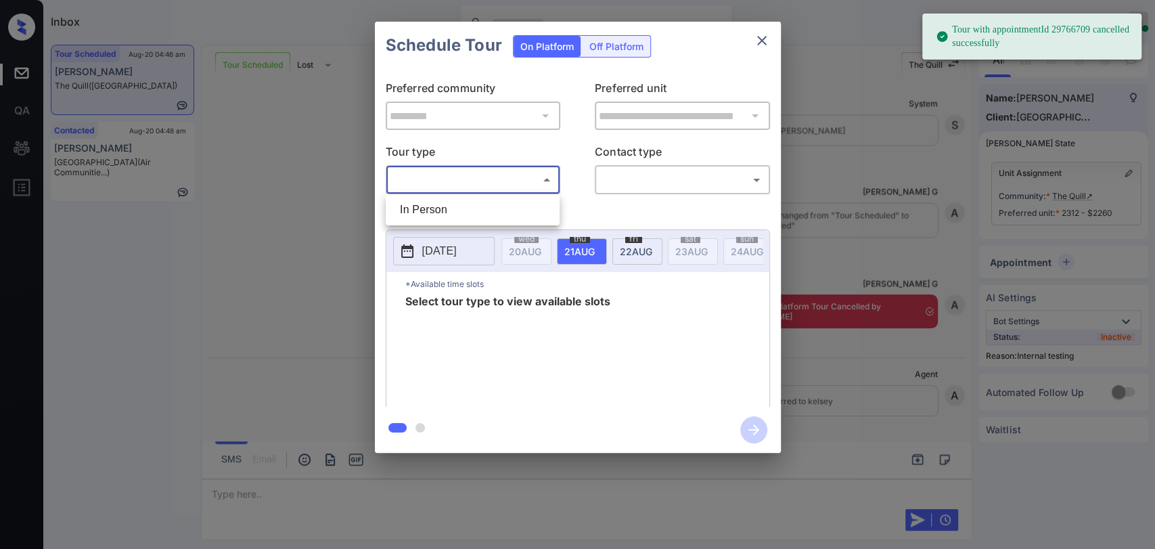
click at [478, 201] on li "In Person" at bounding box center [472, 210] width 167 height 24
type input "********"
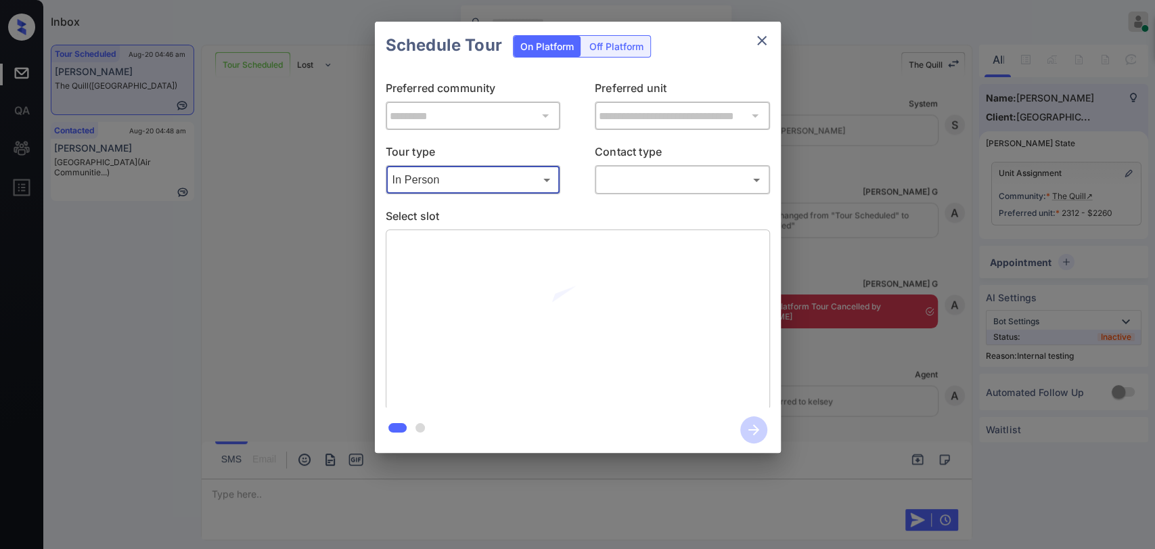
click at [622, 183] on body "Tour with appointmentId 29766709 cancelled successfully Inbox [PERSON_NAME] G O…" at bounding box center [577, 274] width 1155 height 549
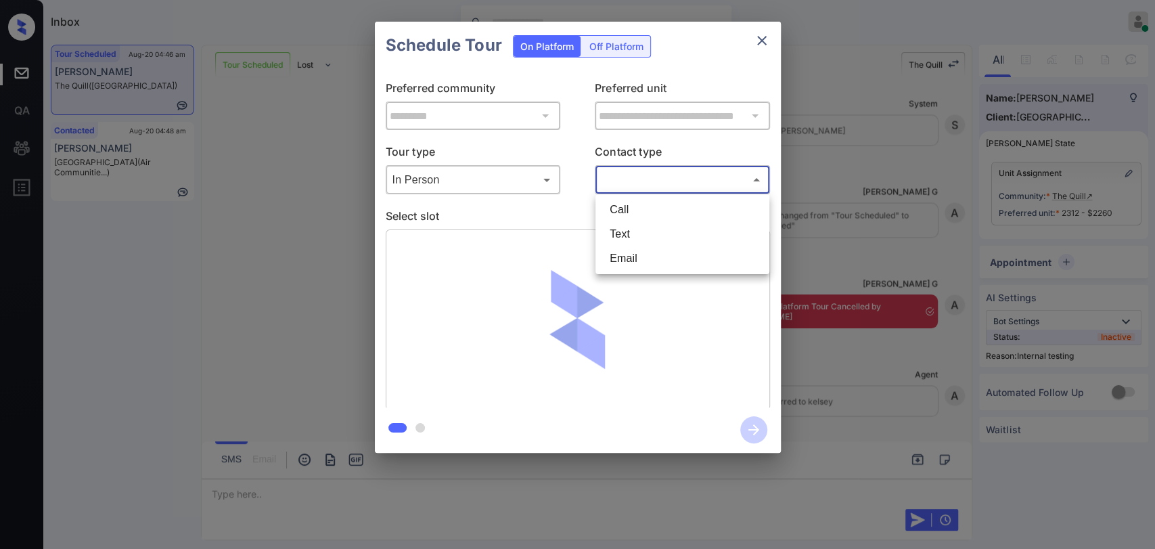
click at [622, 234] on li "Text" at bounding box center [682, 234] width 167 height 24
type input "****"
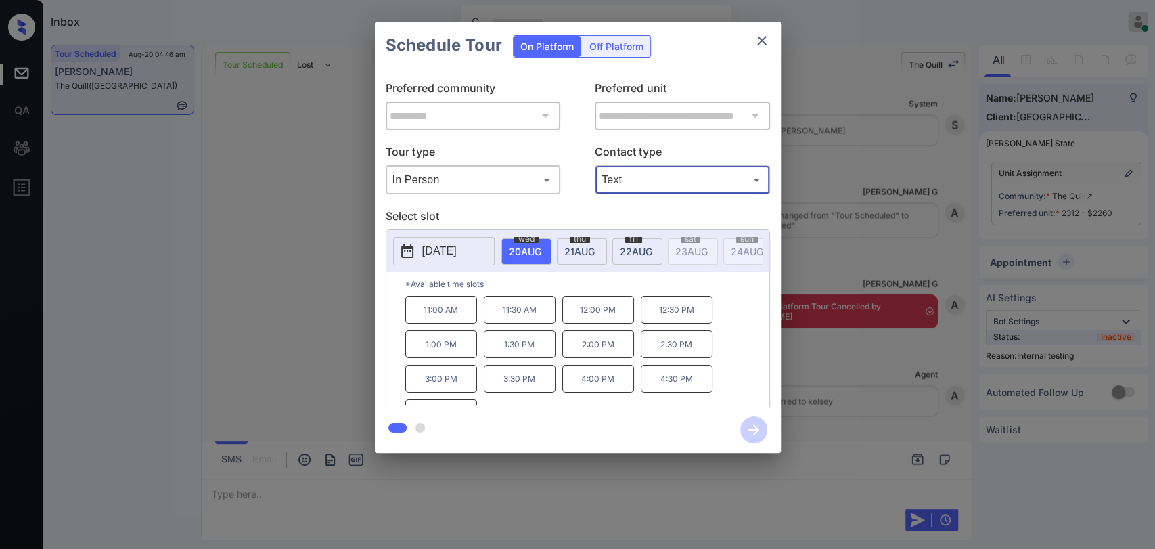
click at [599, 316] on p "12:00 PM" at bounding box center [598, 310] width 72 height 28
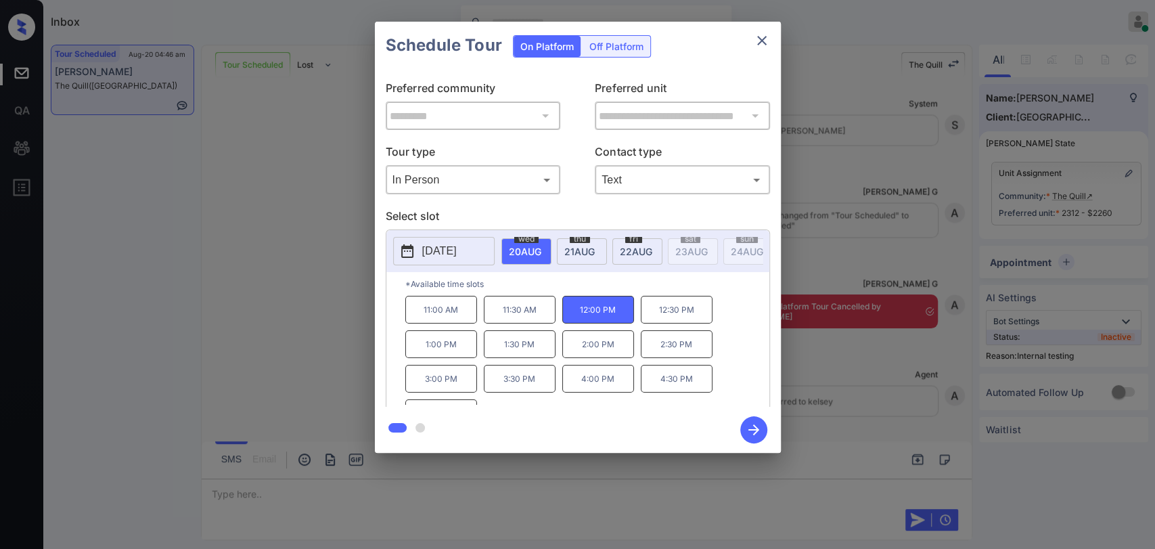
click at [754, 423] on icon "button" at bounding box center [753, 429] width 27 height 27
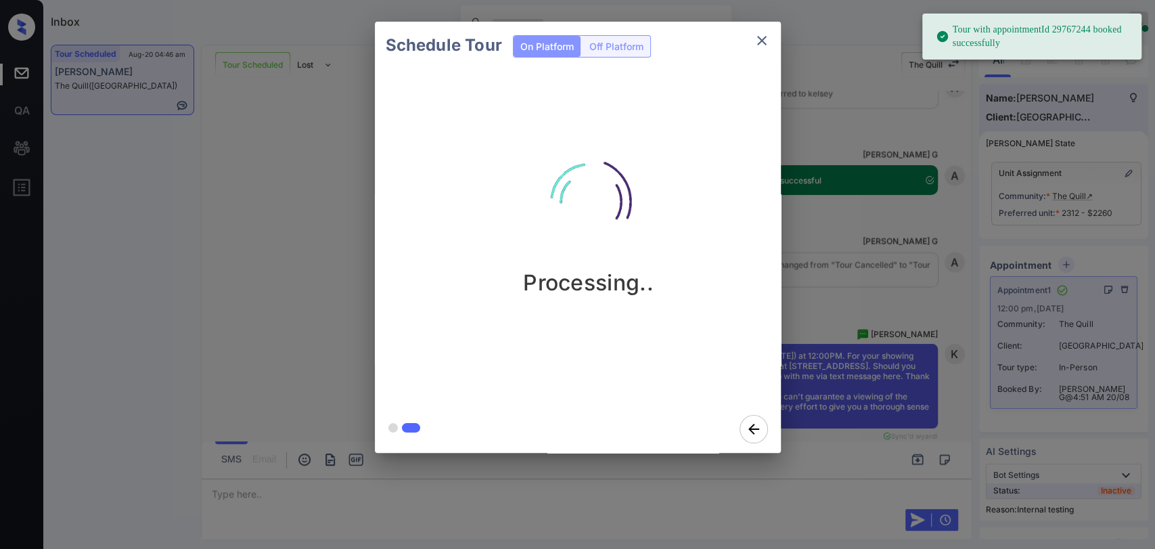
scroll to position [5276, 0]
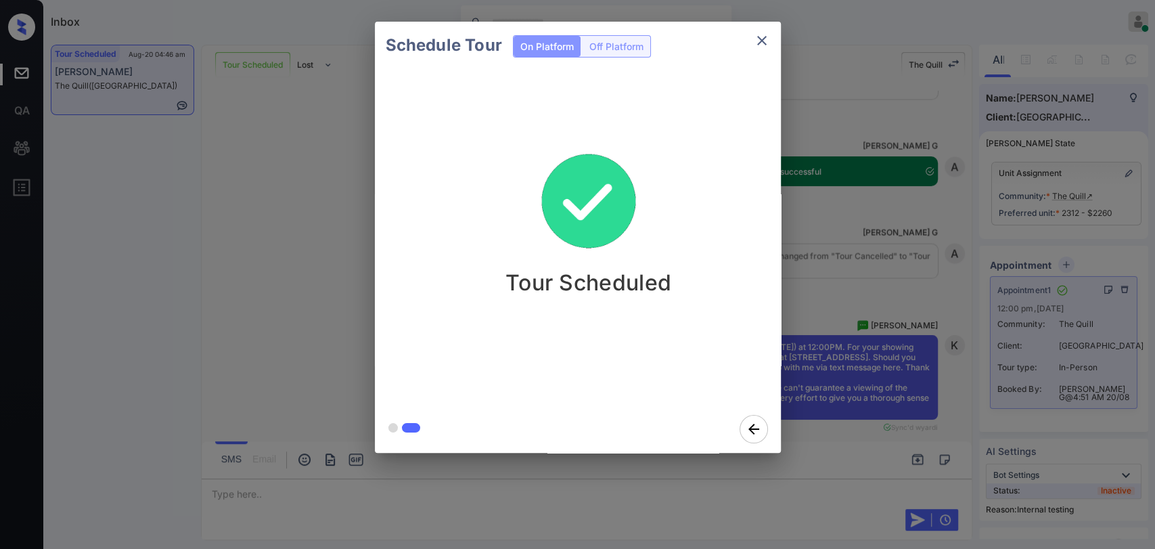
click at [346, 345] on div "Schedule Tour On Platform Off Platform Tour Scheduled" at bounding box center [577, 237] width 1155 height 474
